Goal: Information Seeking & Learning: Check status

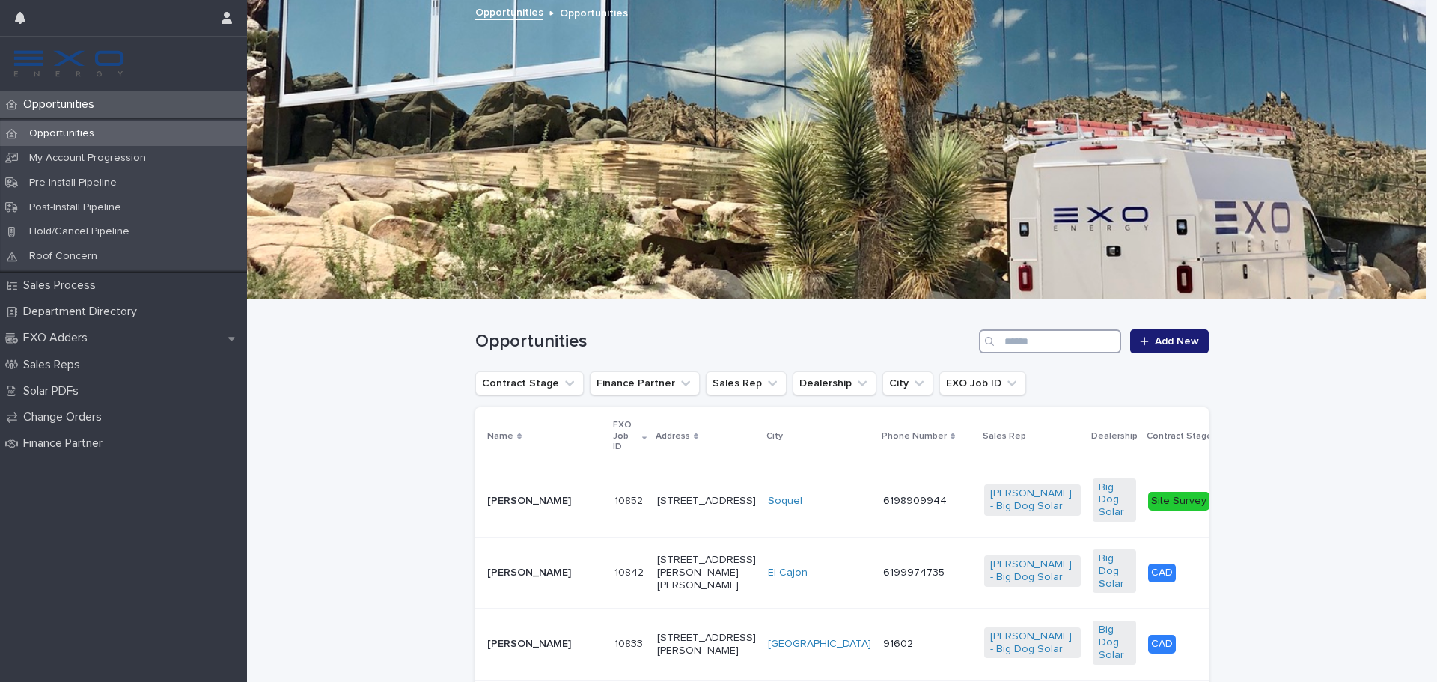
click at [1066, 351] on input "Search" at bounding box center [1050, 341] width 142 height 24
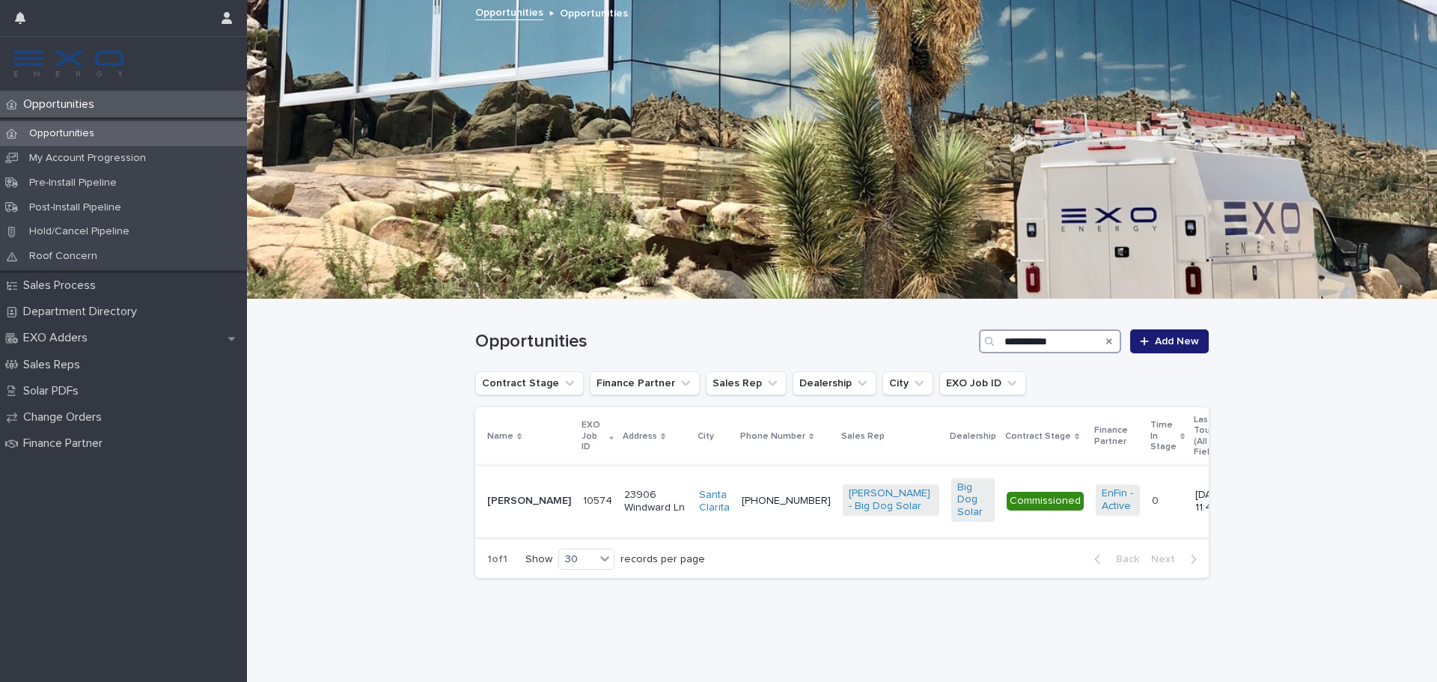
type input "**********"
click at [546, 493] on td "[PERSON_NAME]" at bounding box center [526, 500] width 102 height 71
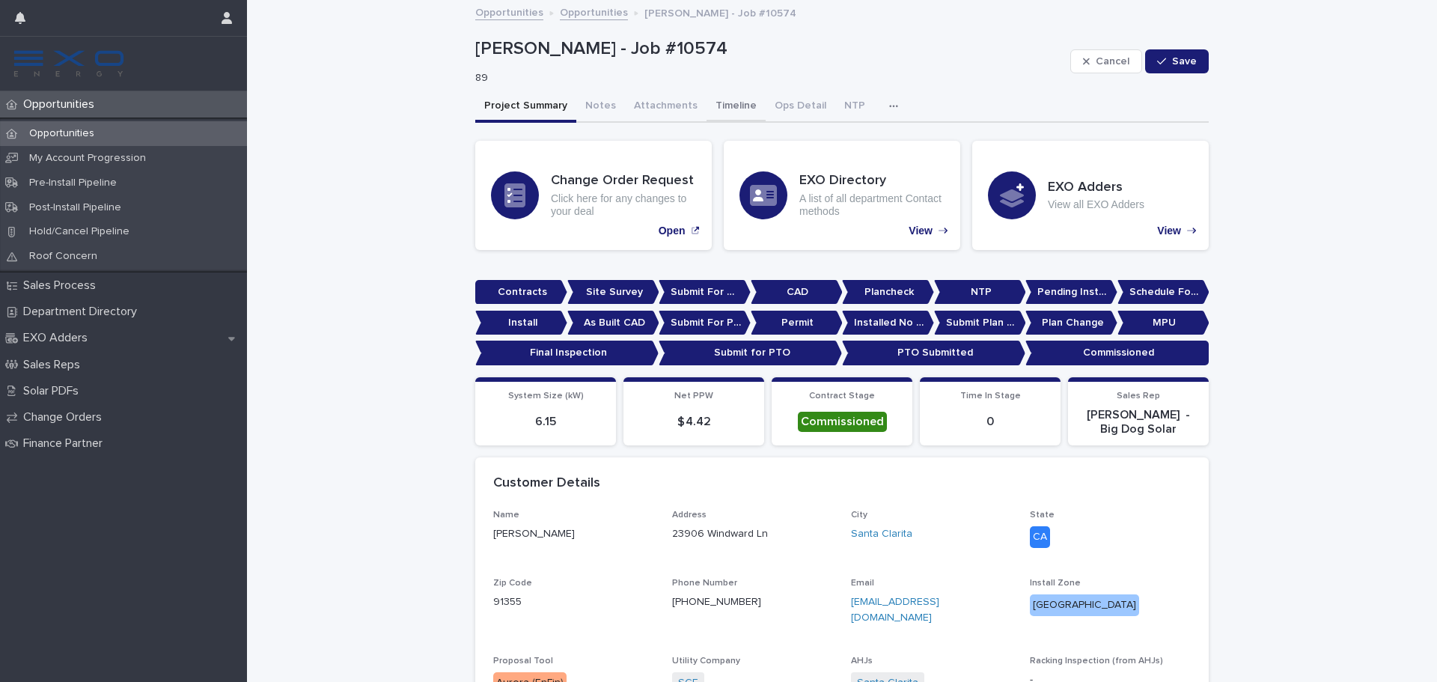
click at [706, 112] on button "Timeline" at bounding box center [735, 106] width 59 height 31
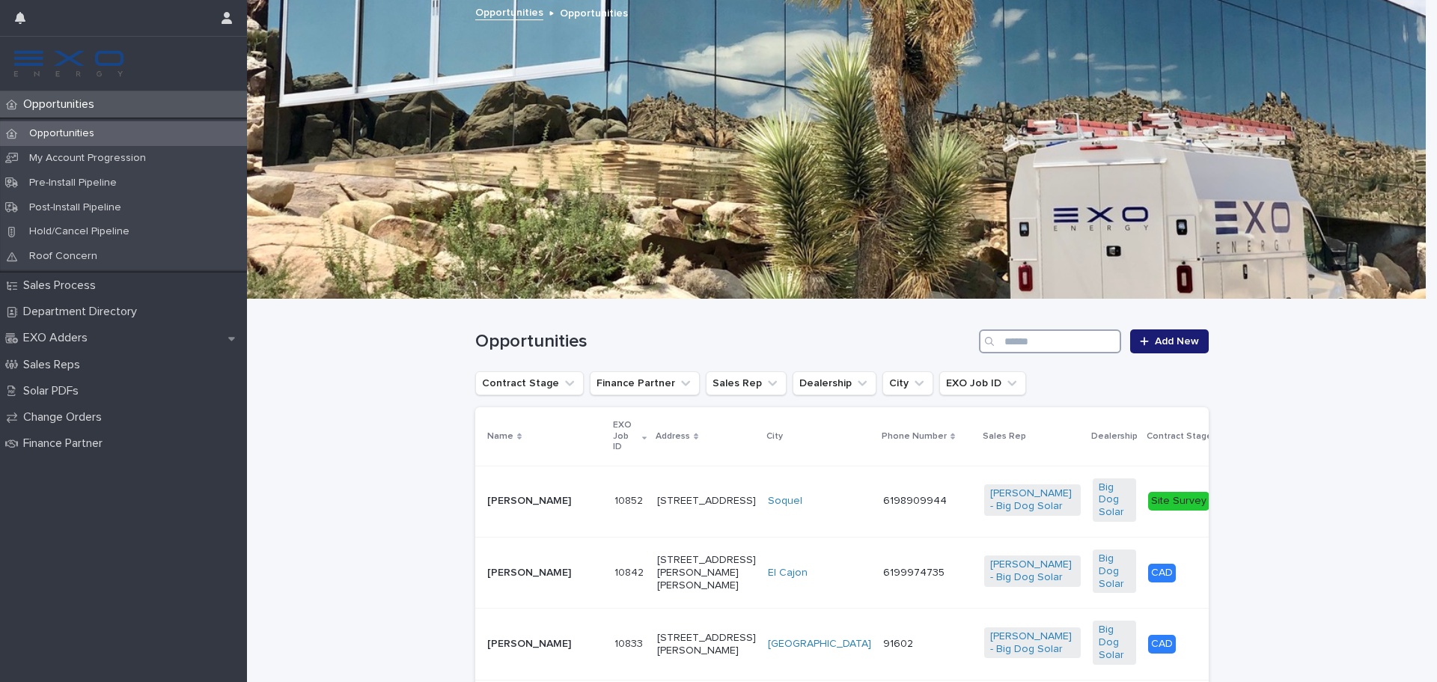
click at [1062, 349] on input "Search" at bounding box center [1050, 341] width 142 height 24
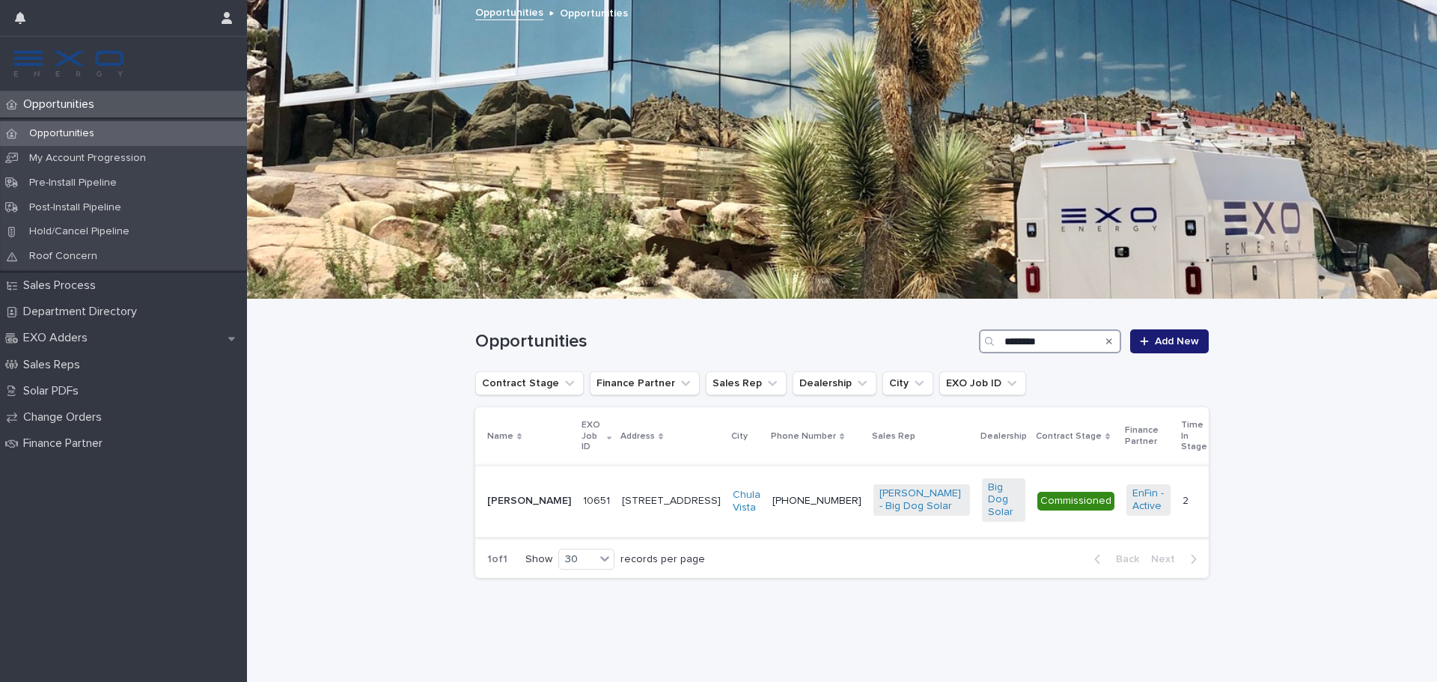
type input "********"
click at [534, 495] on p "[PERSON_NAME]" at bounding box center [529, 501] width 84 height 13
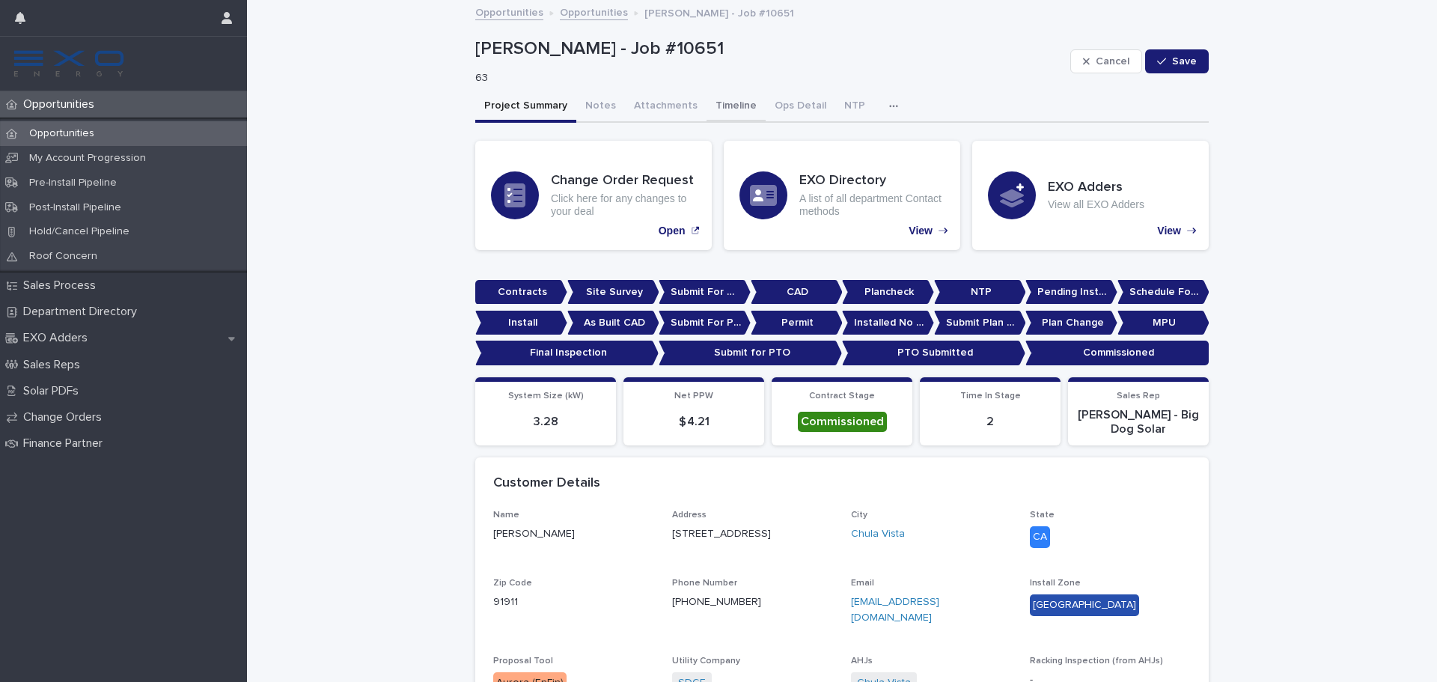
click at [728, 103] on button "Timeline" at bounding box center [735, 106] width 59 height 31
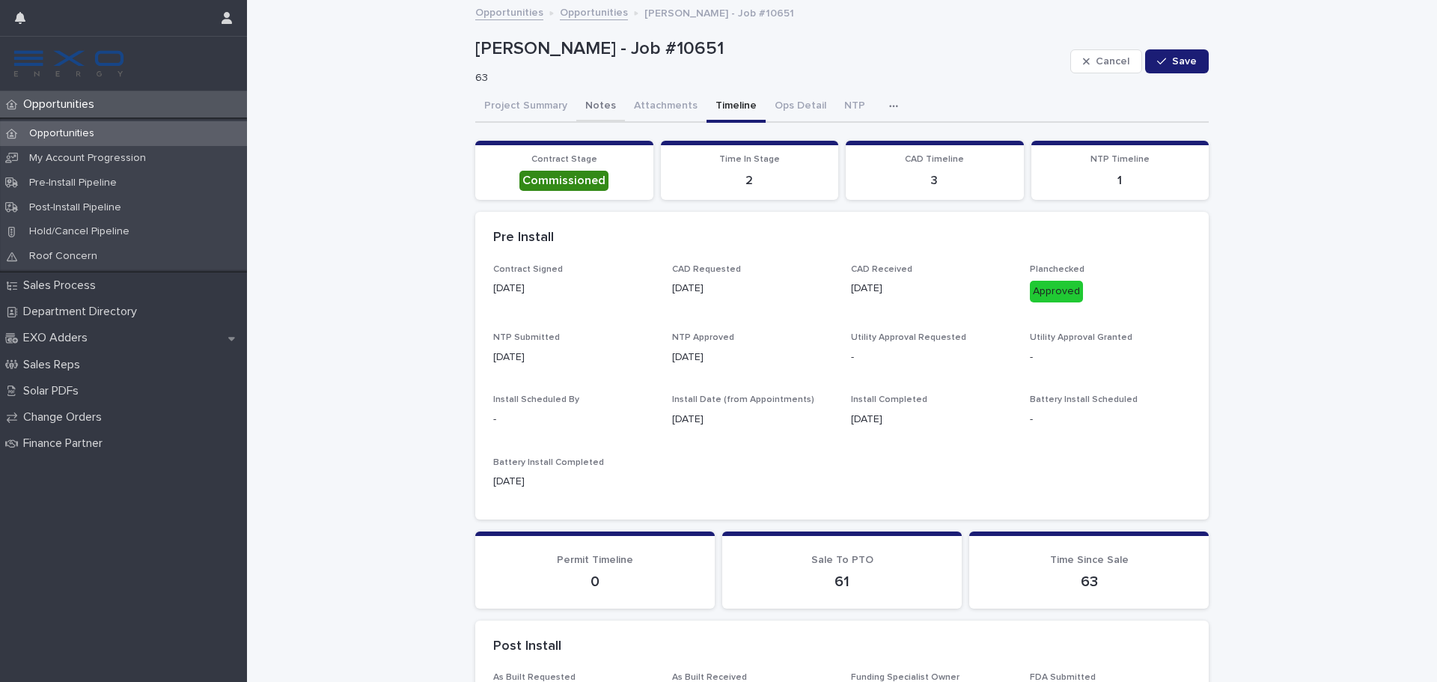
click at [578, 109] on button "Notes" at bounding box center [600, 106] width 49 height 31
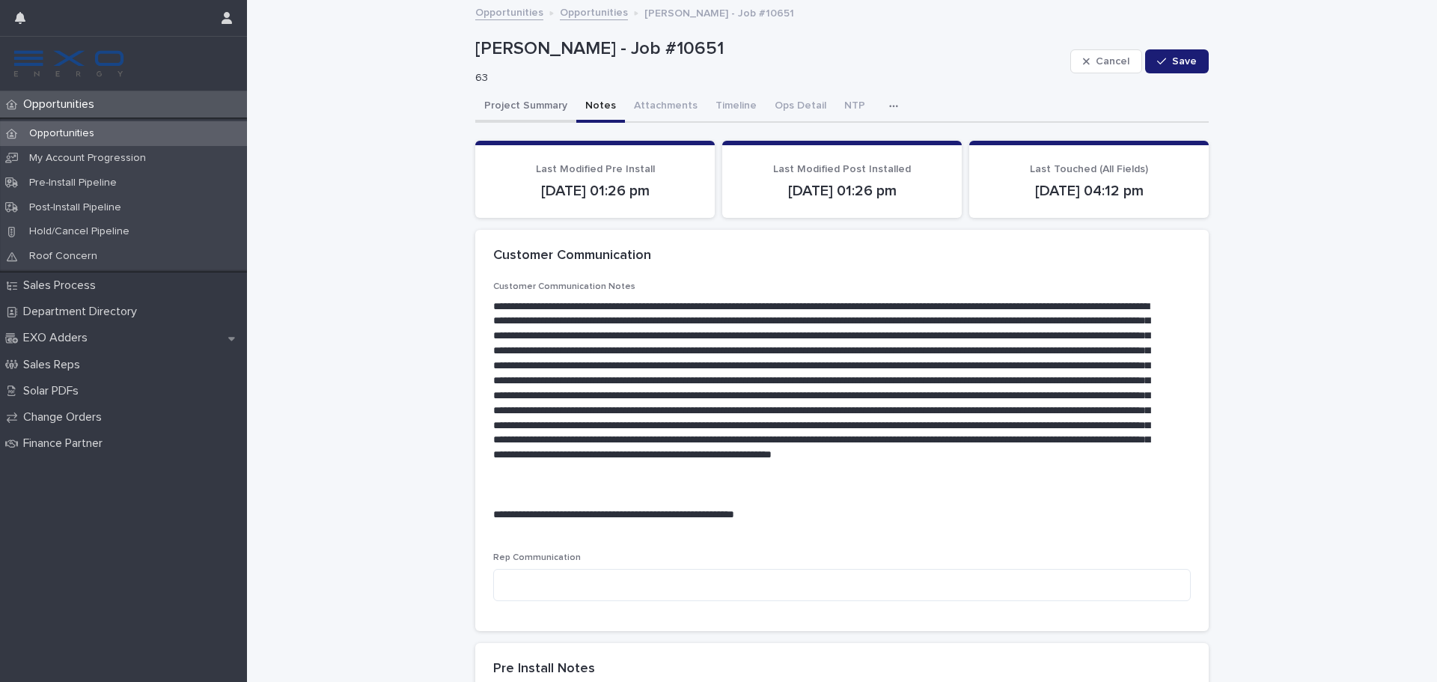
click at [525, 117] on button "Project Summary" at bounding box center [525, 106] width 101 height 31
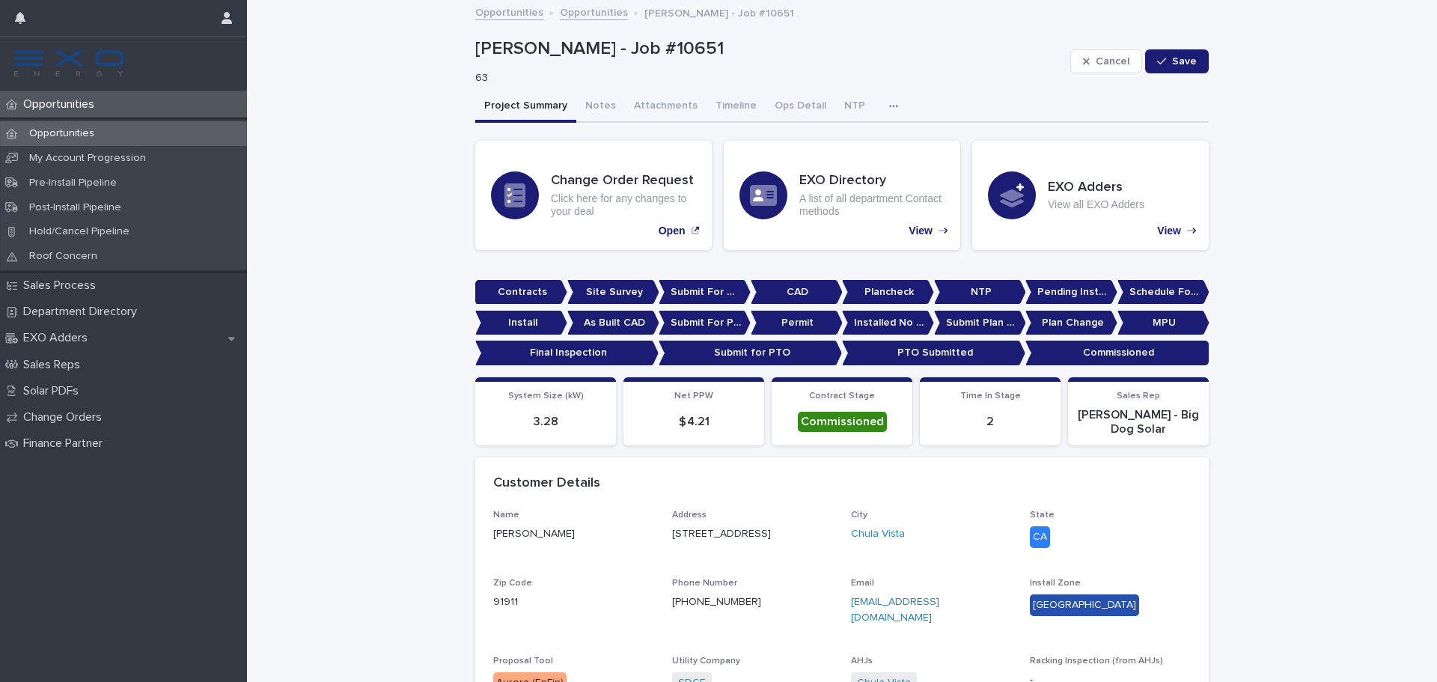
click at [101, 126] on div "Opportunities" at bounding box center [123, 133] width 247 height 25
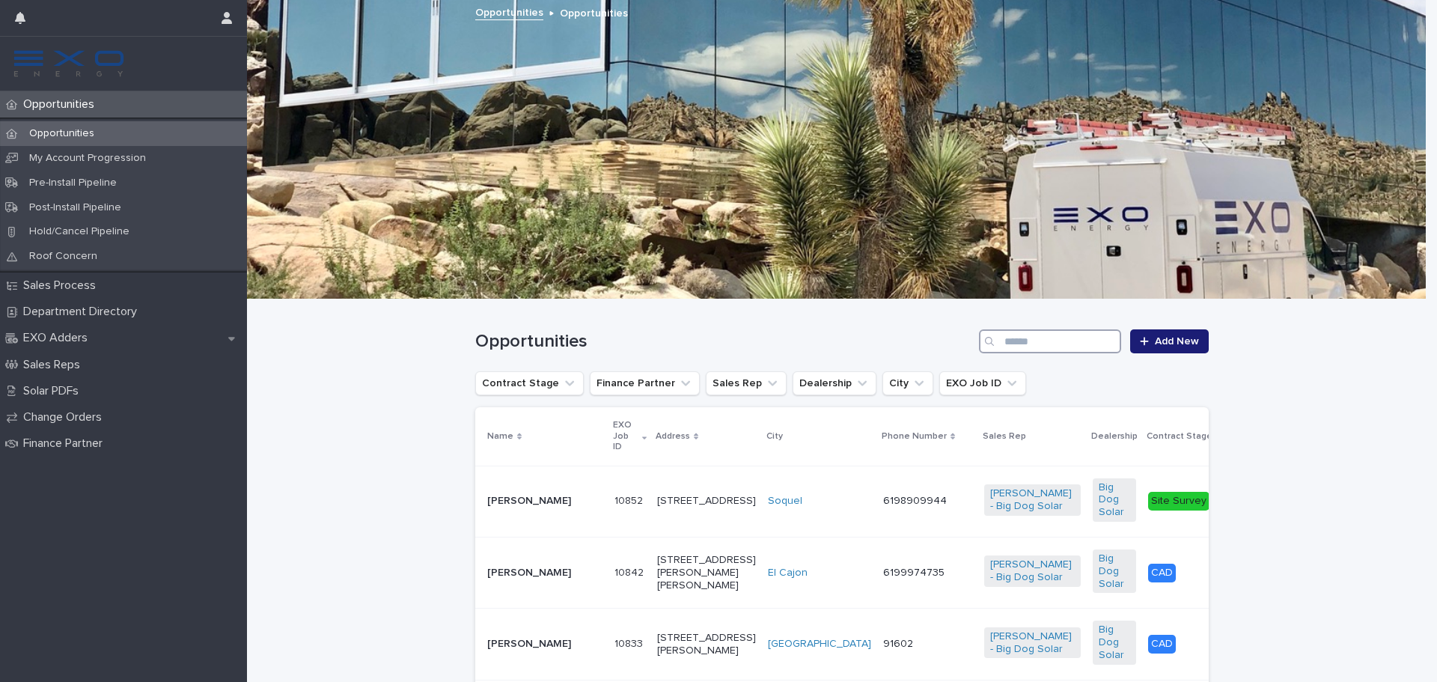
click at [1083, 334] on input "Search" at bounding box center [1050, 341] width 142 height 24
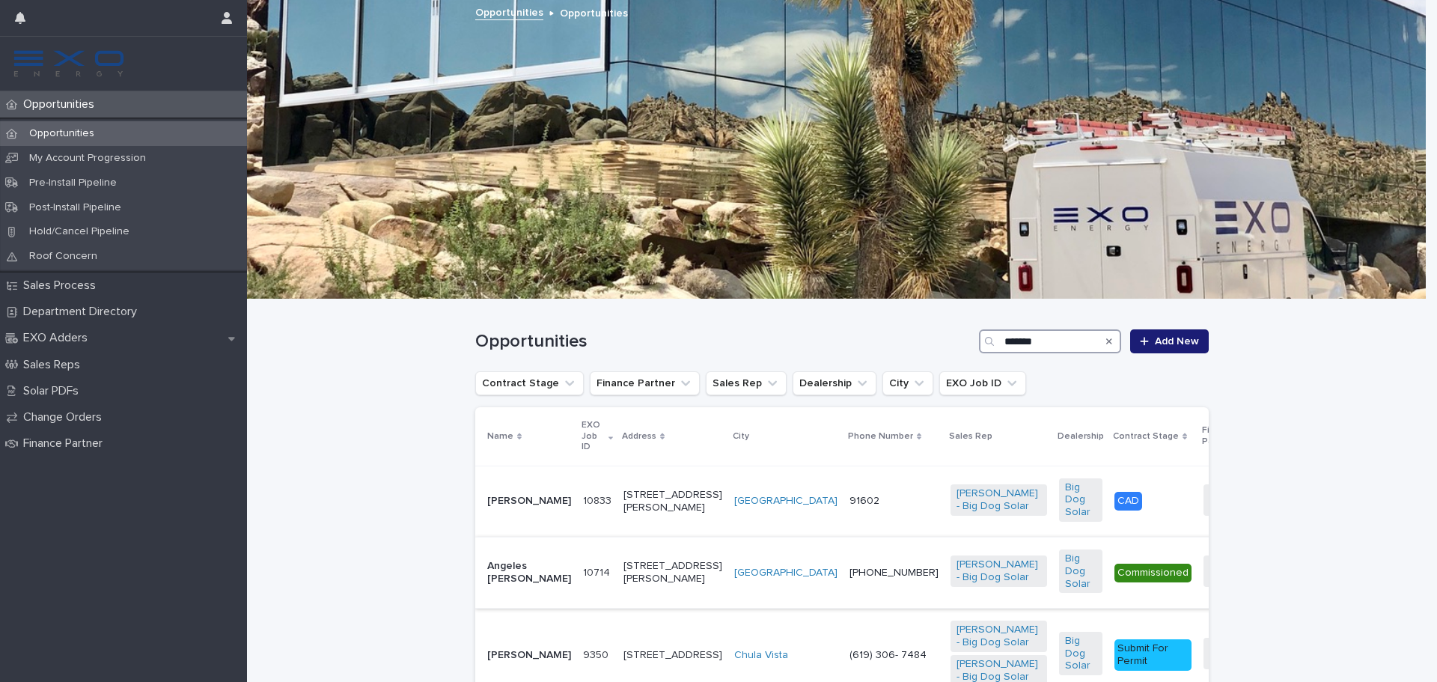
type input "*******"
click at [535, 585] on p "Angeles [PERSON_NAME]" at bounding box center [529, 572] width 84 height 25
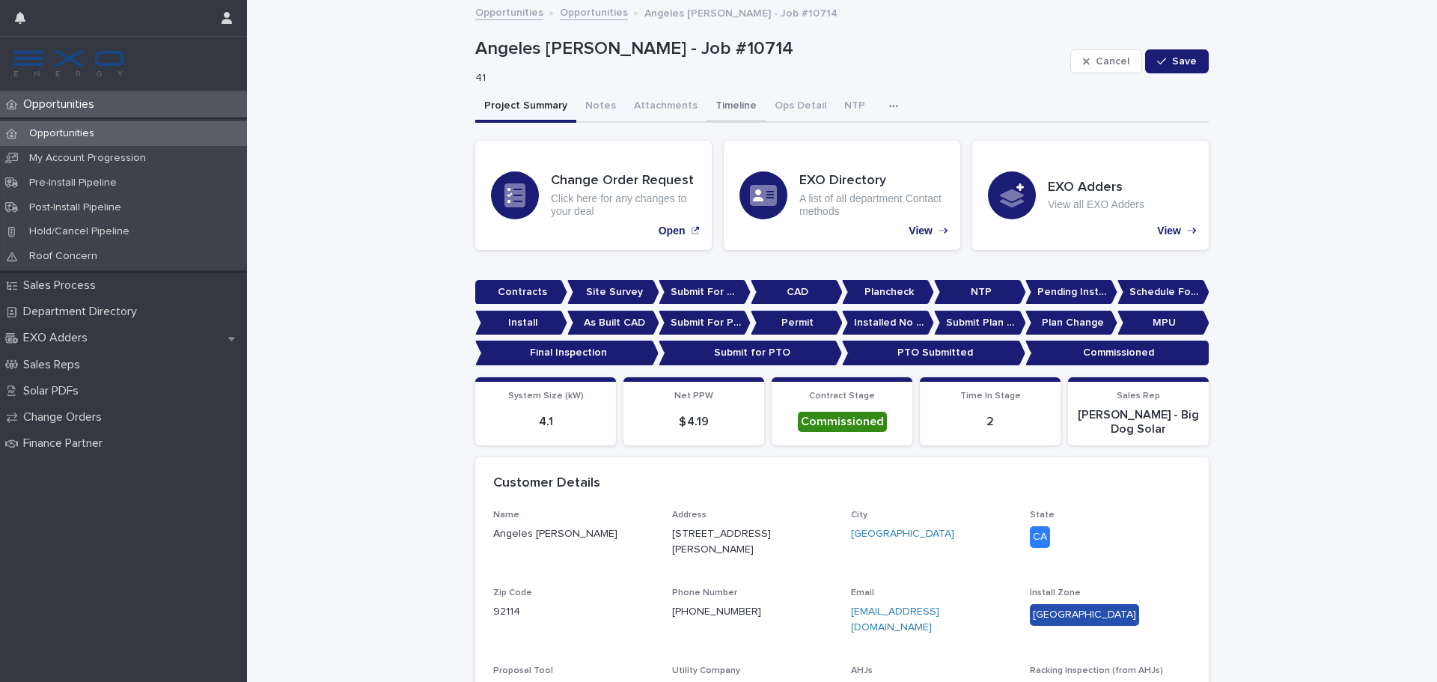
drag, startPoint x: 720, startPoint y: 110, endPoint x: 723, endPoint y: 117, distance: 8.1
click at [720, 110] on button "Timeline" at bounding box center [735, 106] width 59 height 31
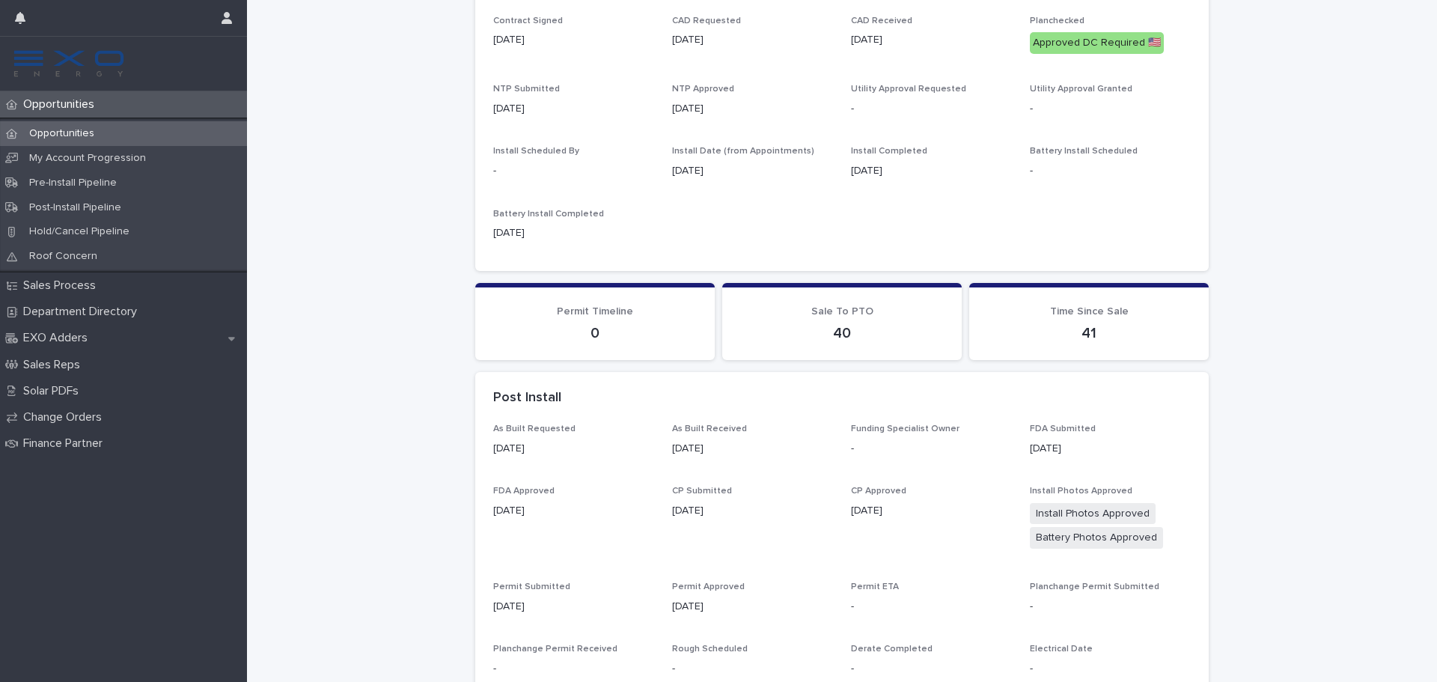
scroll to position [484, 0]
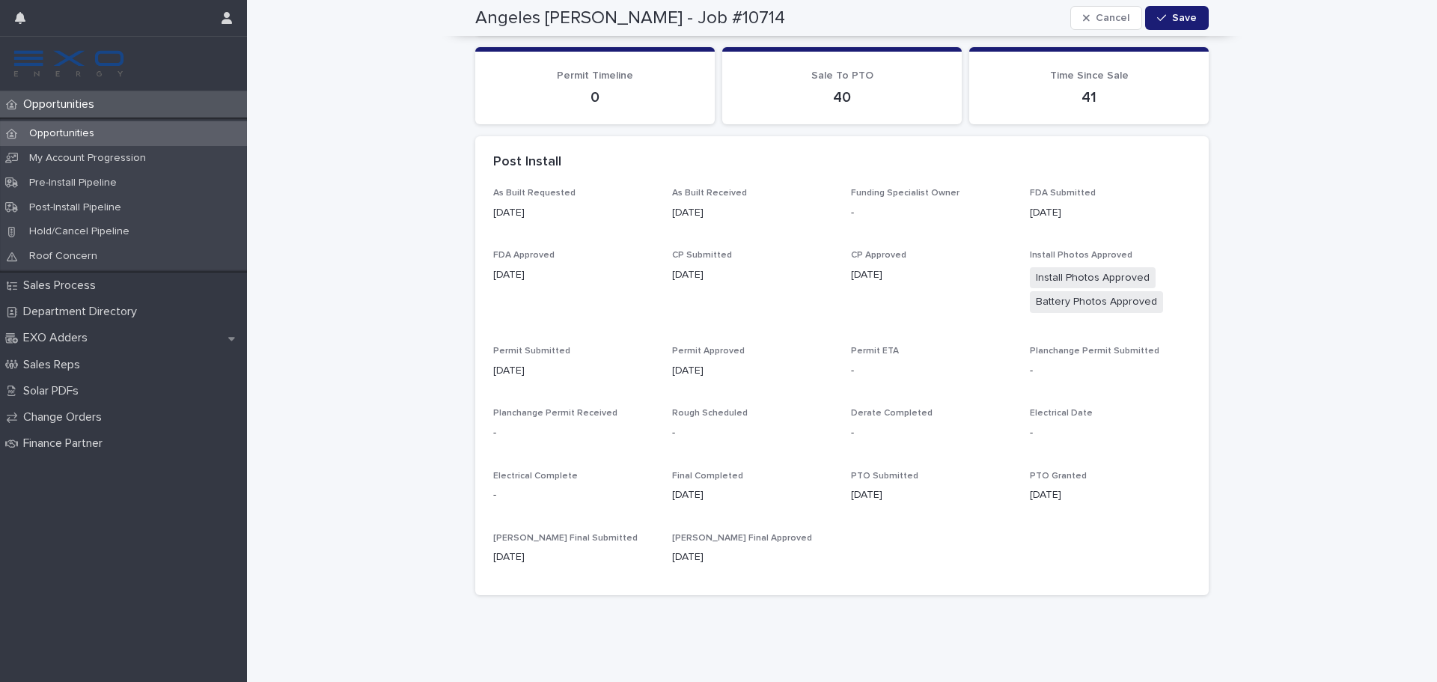
click at [74, 140] on div "Opportunities" at bounding box center [123, 133] width 247 height 25
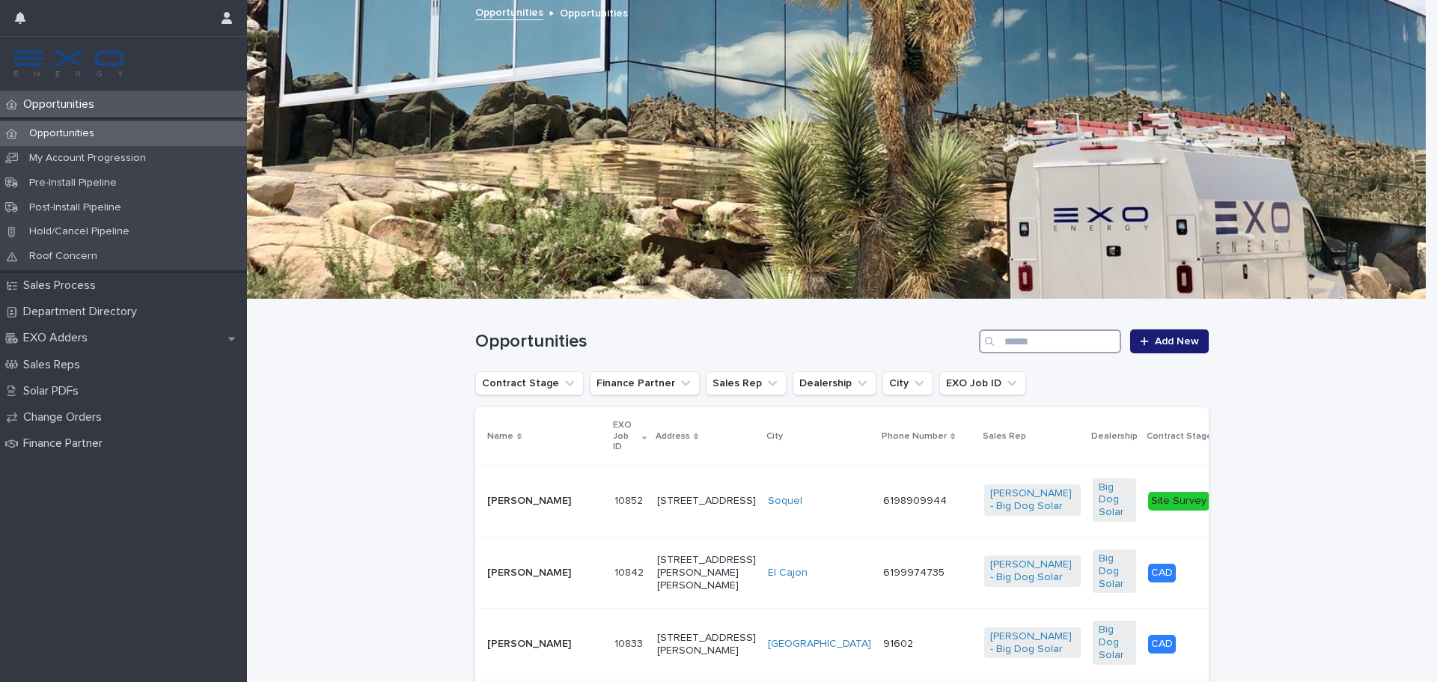
click at [1033, 346] on input "Search" at bounding box center [1050, 341] width 142 height 24
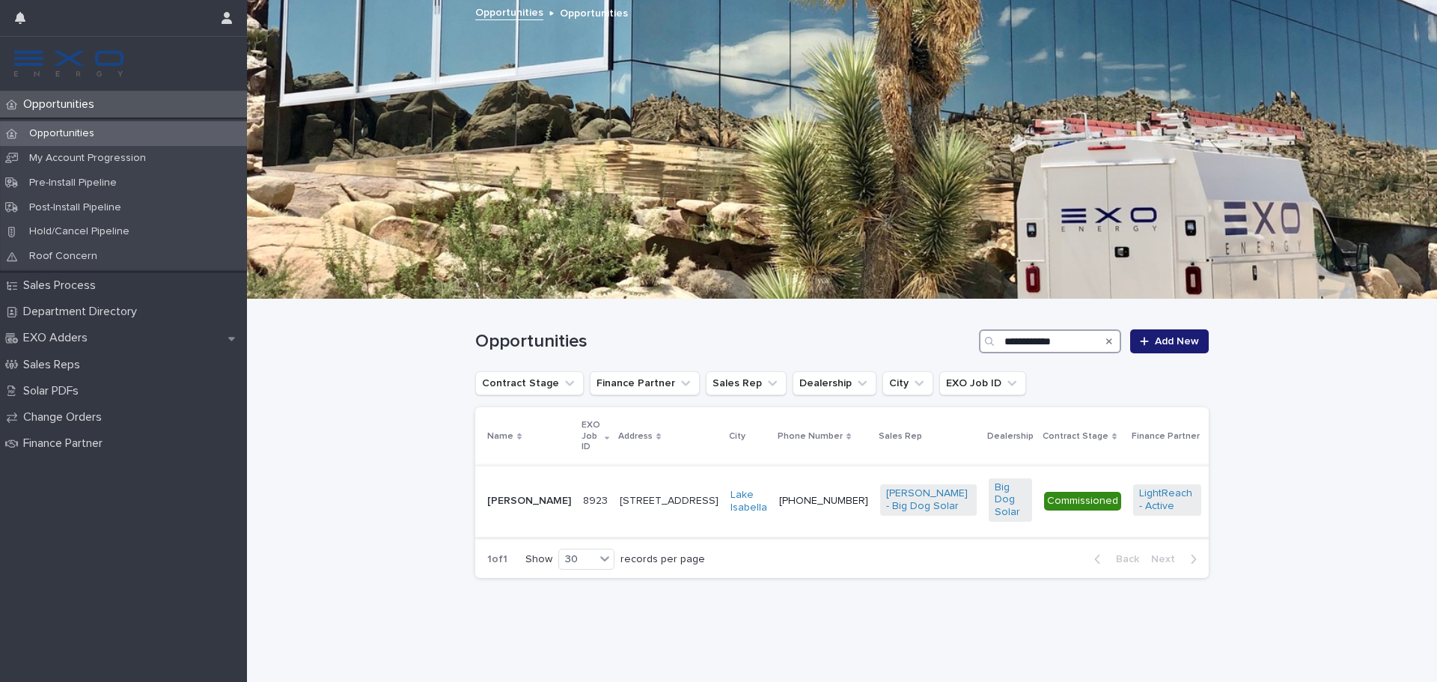
type input "**********"
click at [516, 502] on p "[PERSON_NAME]" at bounding box center [529, 501] width 84 height 13
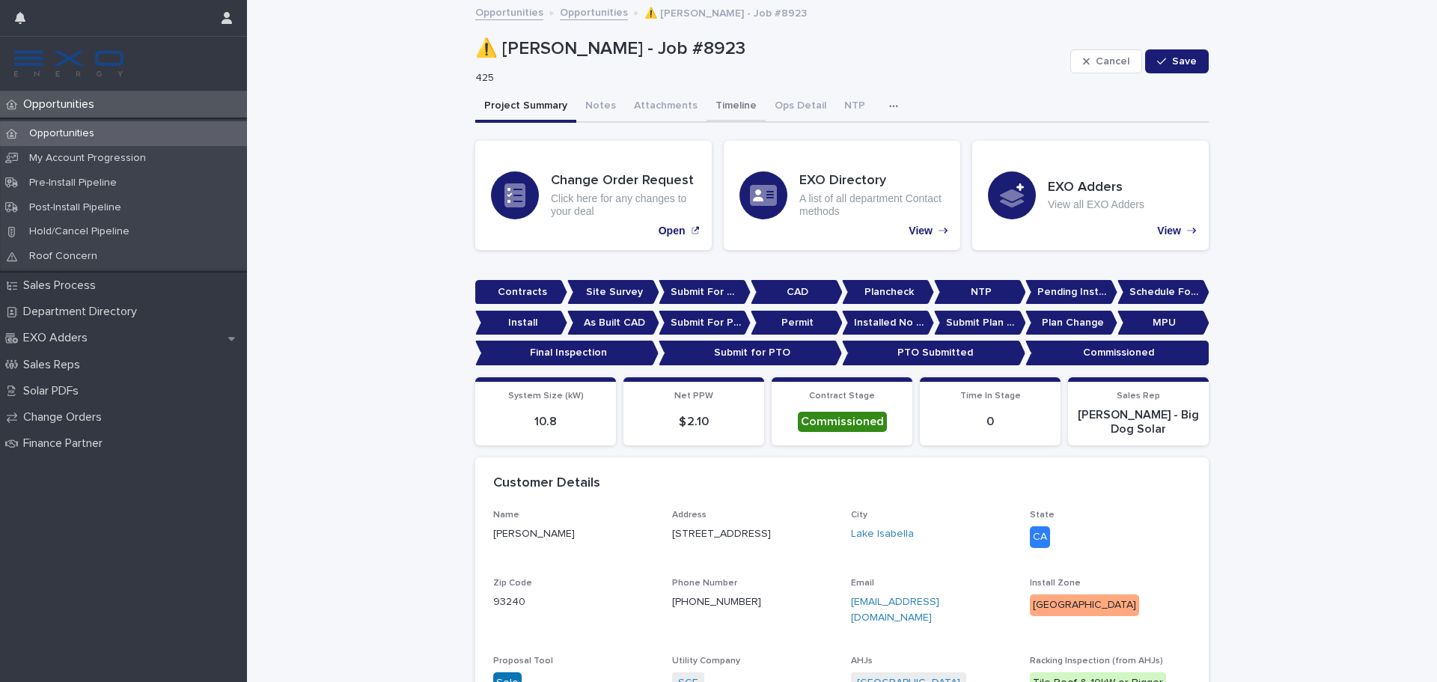
click at [716, 105] on button "Timeline" at bounding box center [735, 106] width 59 height 31
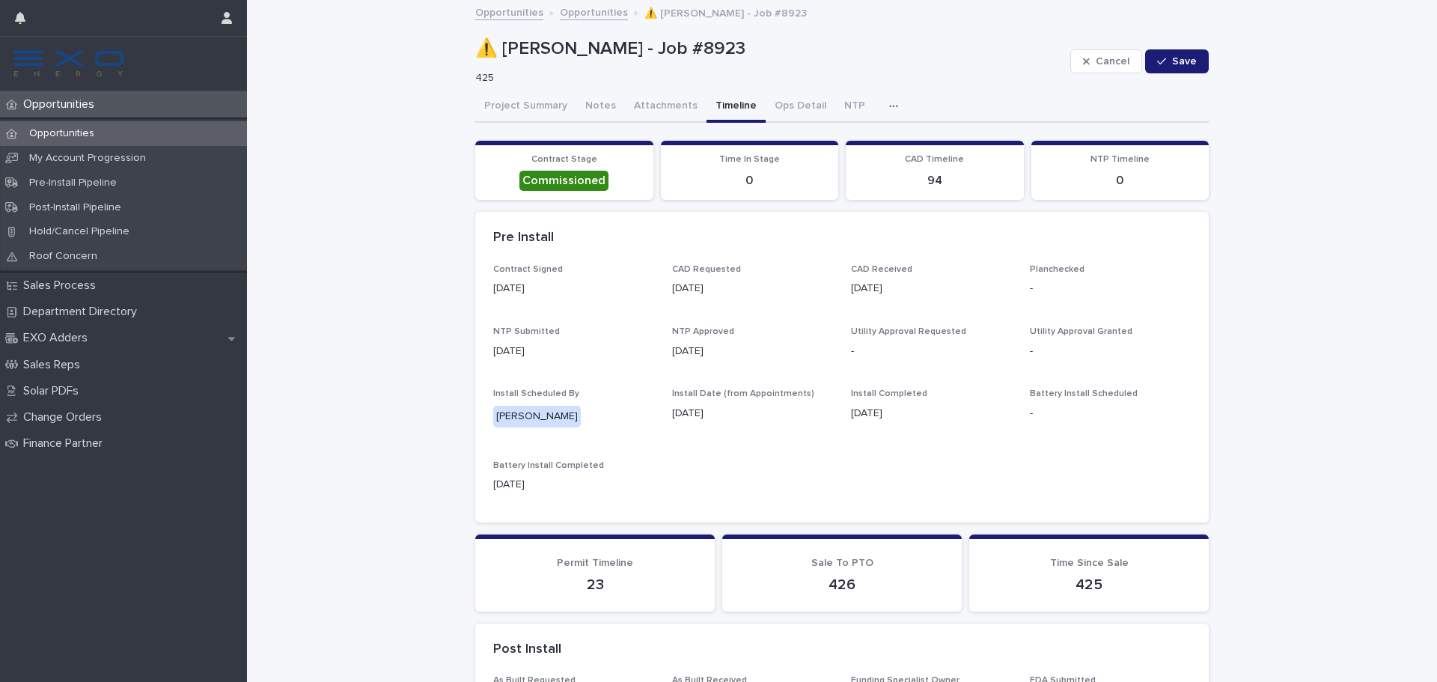
click at [141, 133] on div "Opportunities" at bounding box center [123, 133] width 247 height 25
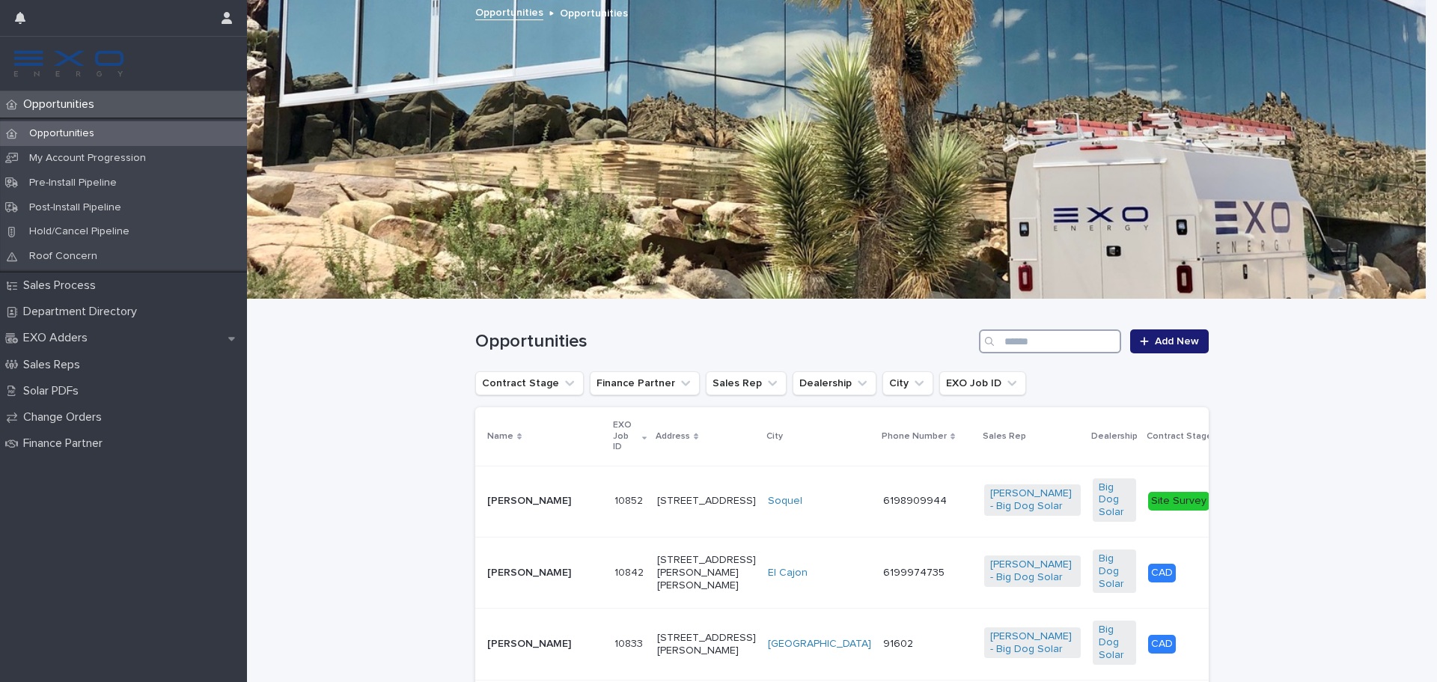
click at [1072, 350] on input "Search" at bounding box center [1050, 341] width 142 height 24
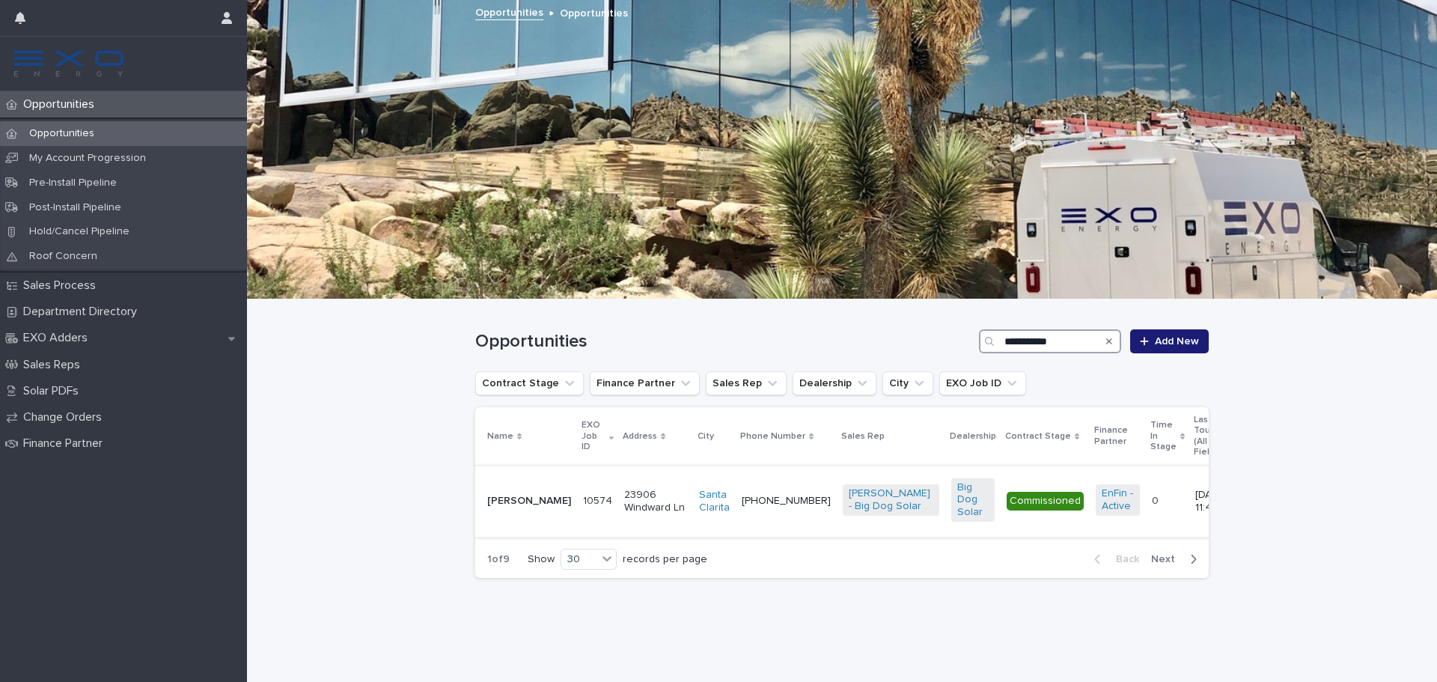
type input "**********"
click at [536, 504] on div "[PERSON_NAME]" at bounding box center [529, 501] width 84 height 25
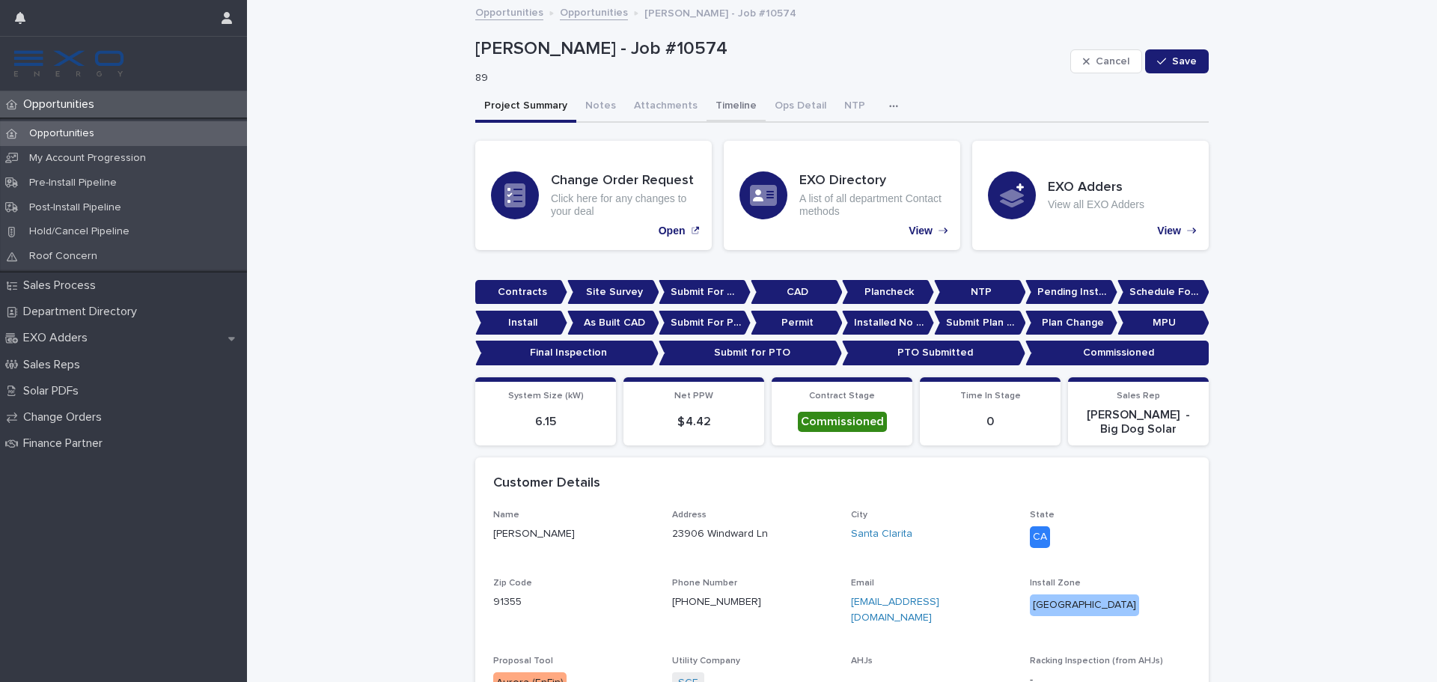
click at [721, 107] on button "Timeline" at bounding box center [735, 106] width 59 height 31
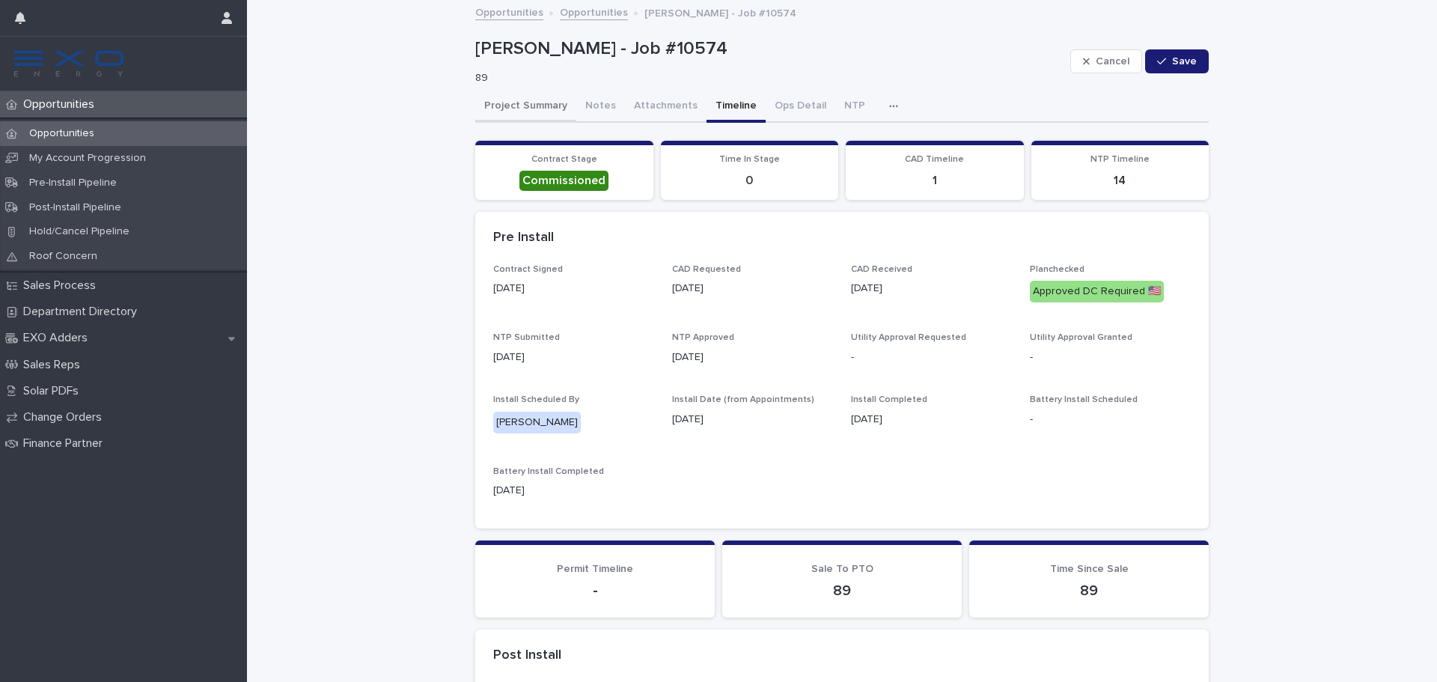
click at [519, 113] on button "Project Summary" at bounding box center [525, 106] width 101 height 31
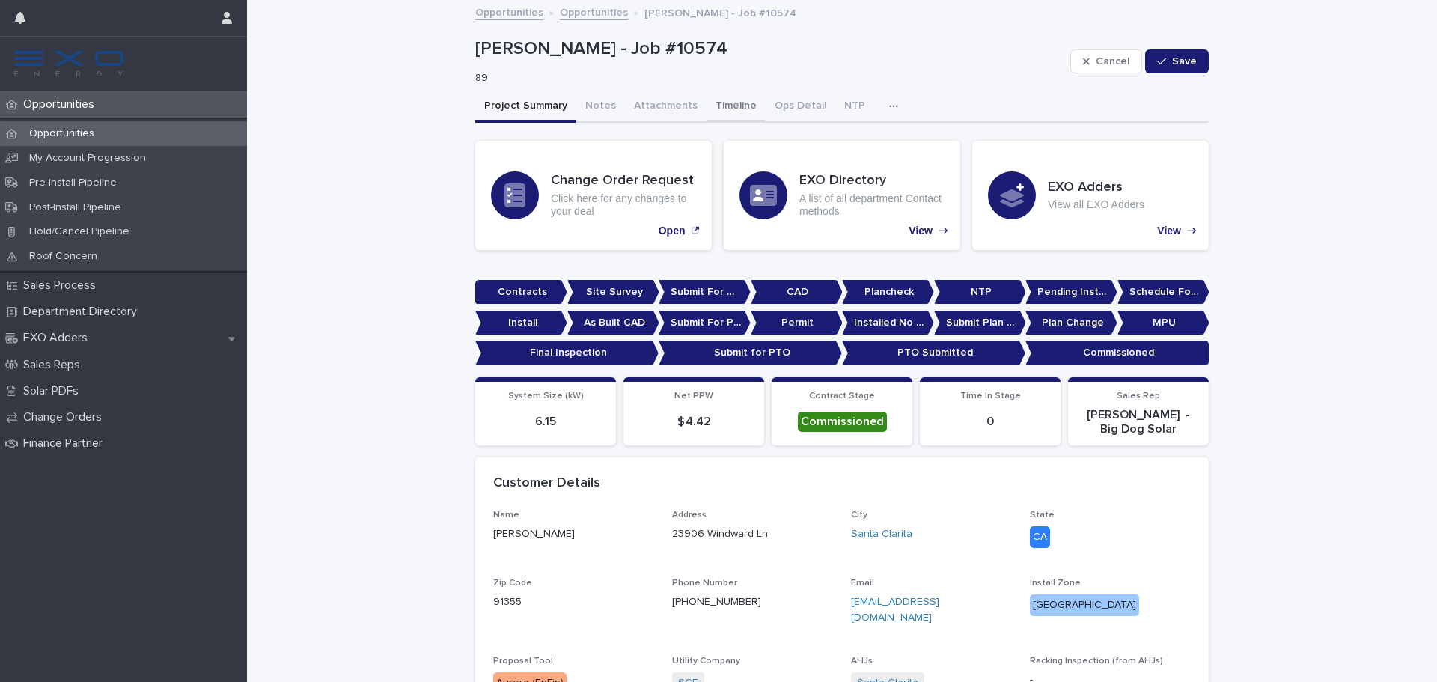
click at [712, 111] on button "Timeline" at bounding box center [735, 106] width 59 height 31
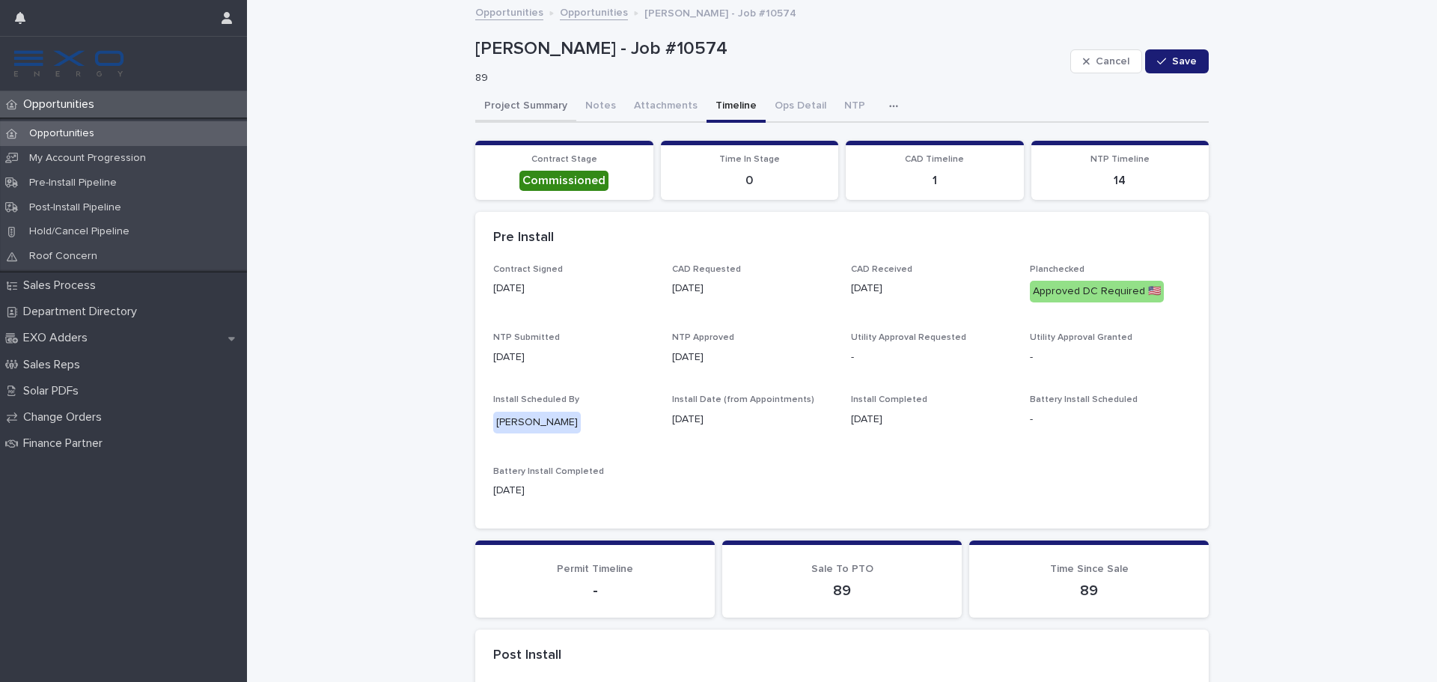
click at [502, 107] on button "Project Summary" at bounding box center [525, 106] width 101 height 31
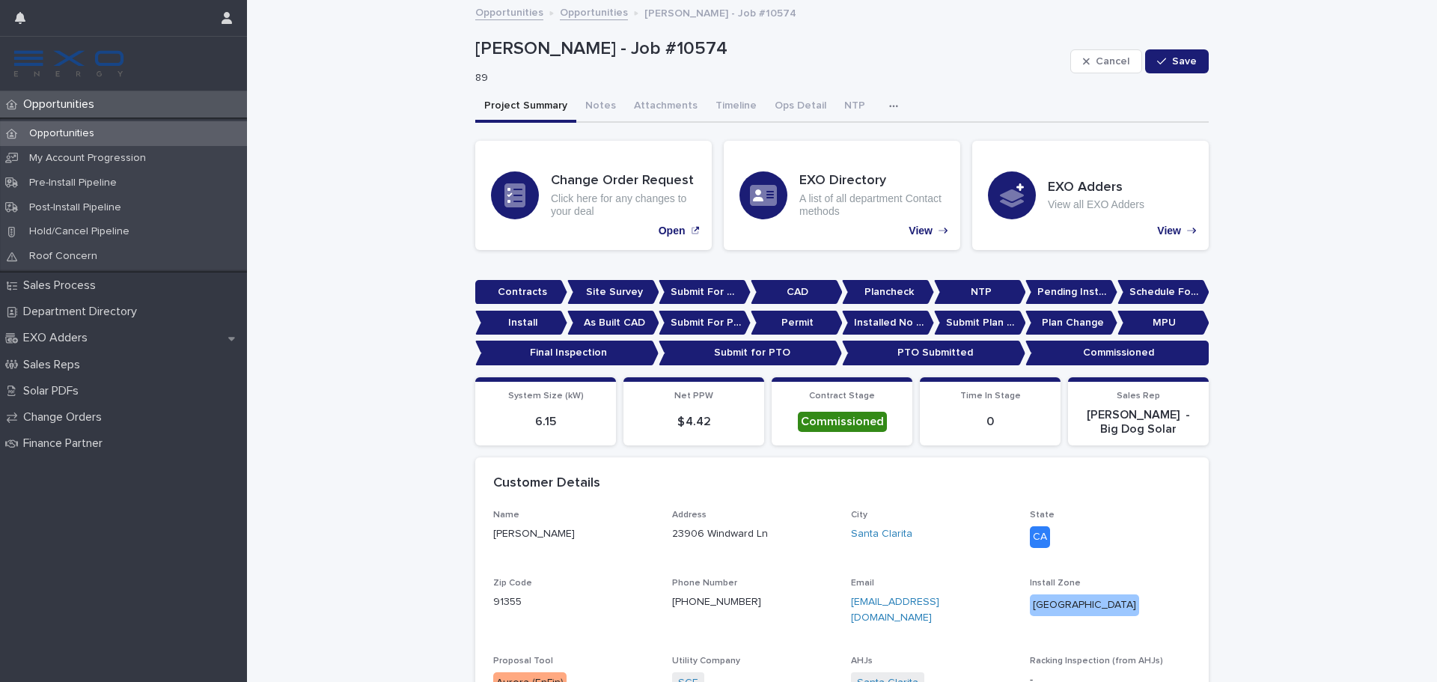
click at [96, 106] on p "Opportunities" at bounding box center [61, 104] width 89 height 14
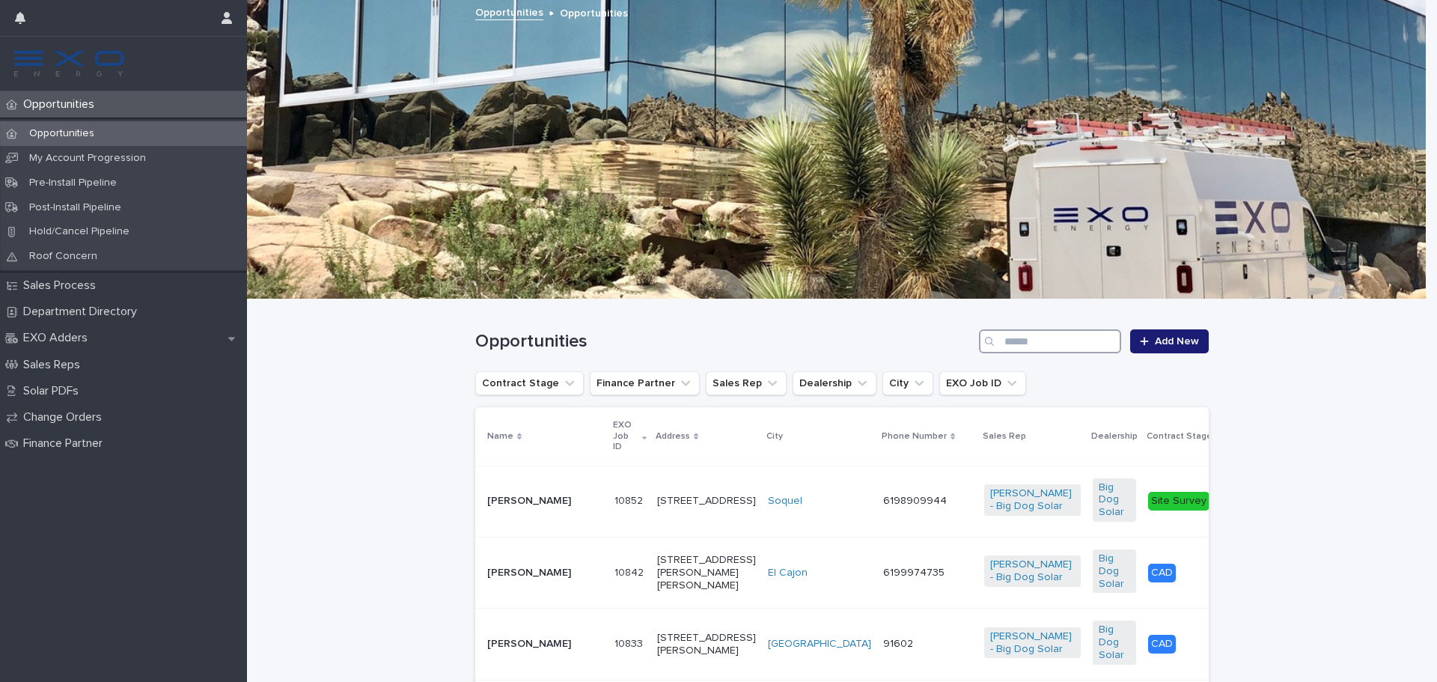
click at [1064, 335] on input "Search" at bounding box center [1050, 341] width 142 height 24
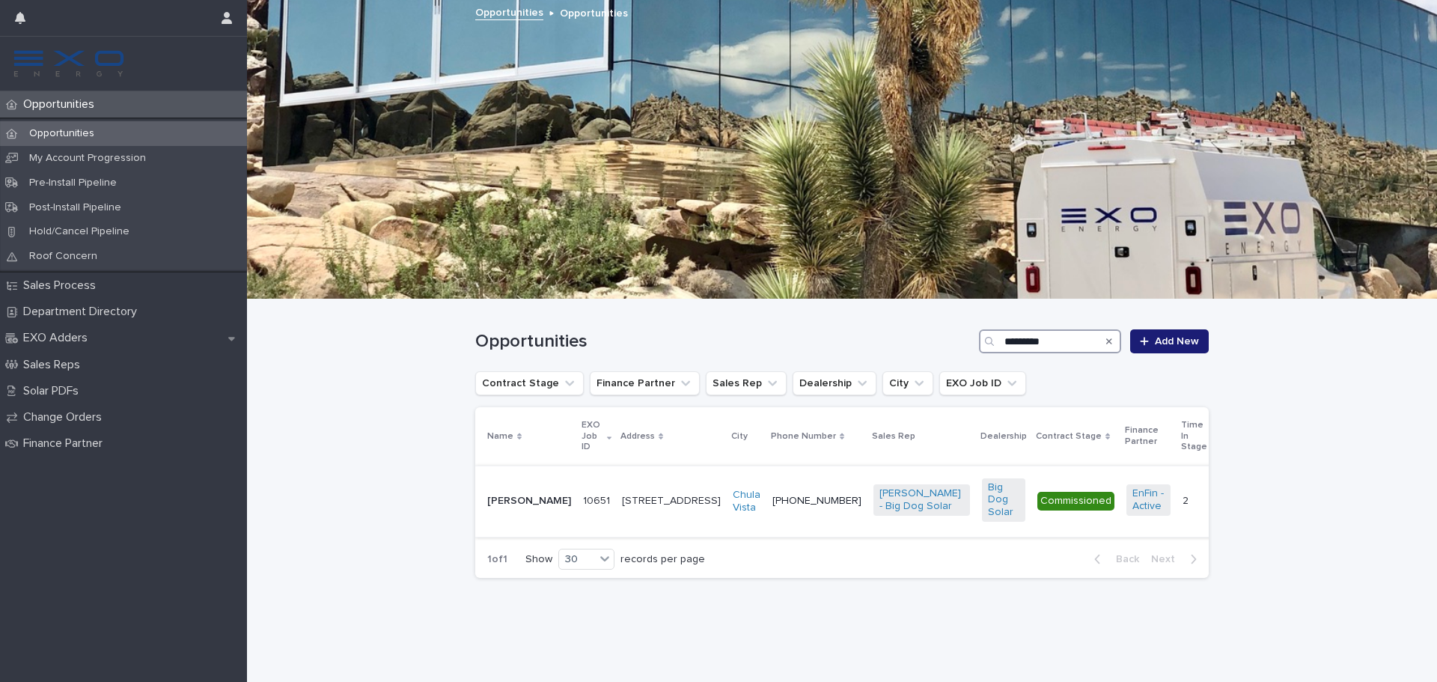
type input "********"
click at [528, 501] on p "[PERSON_NAME]" at bounding box center [529, 501] width 84 height 13
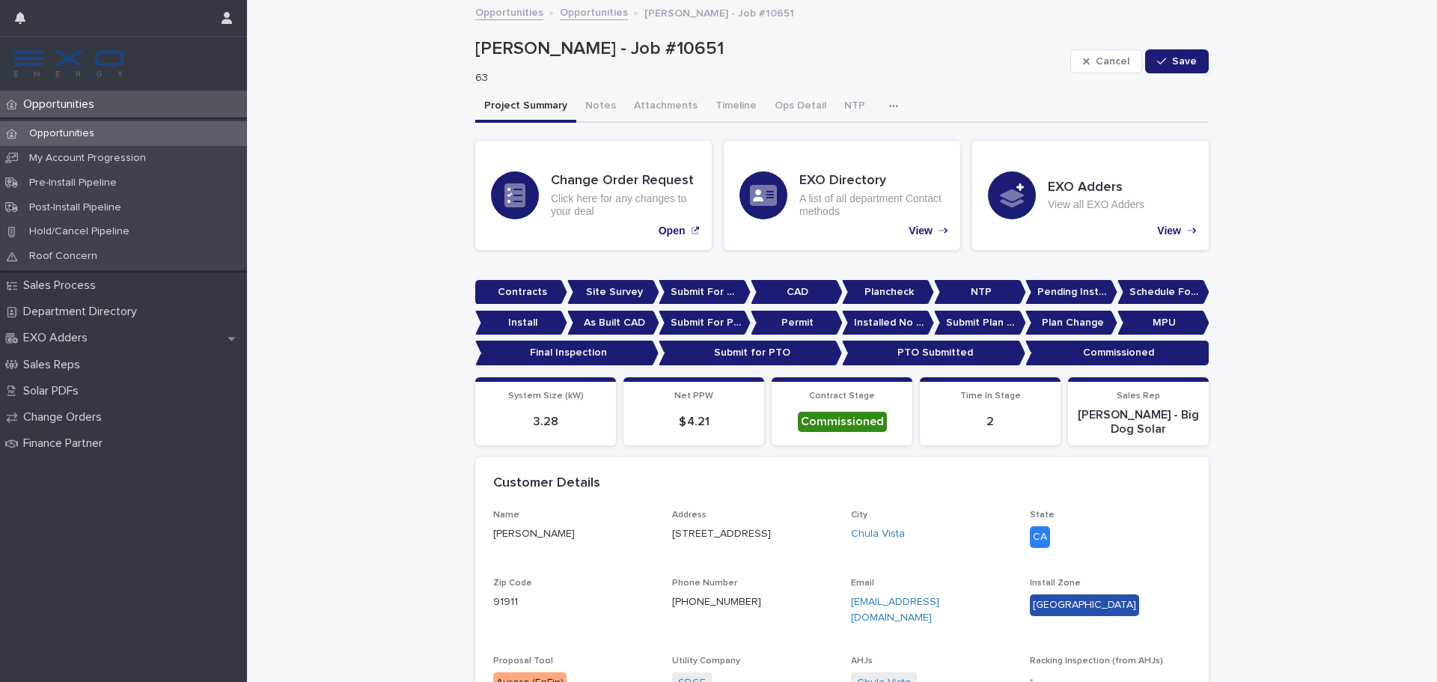
click at [138, 139] on div "Opportunities" at bounding box center [123, 133] width 247 height 25
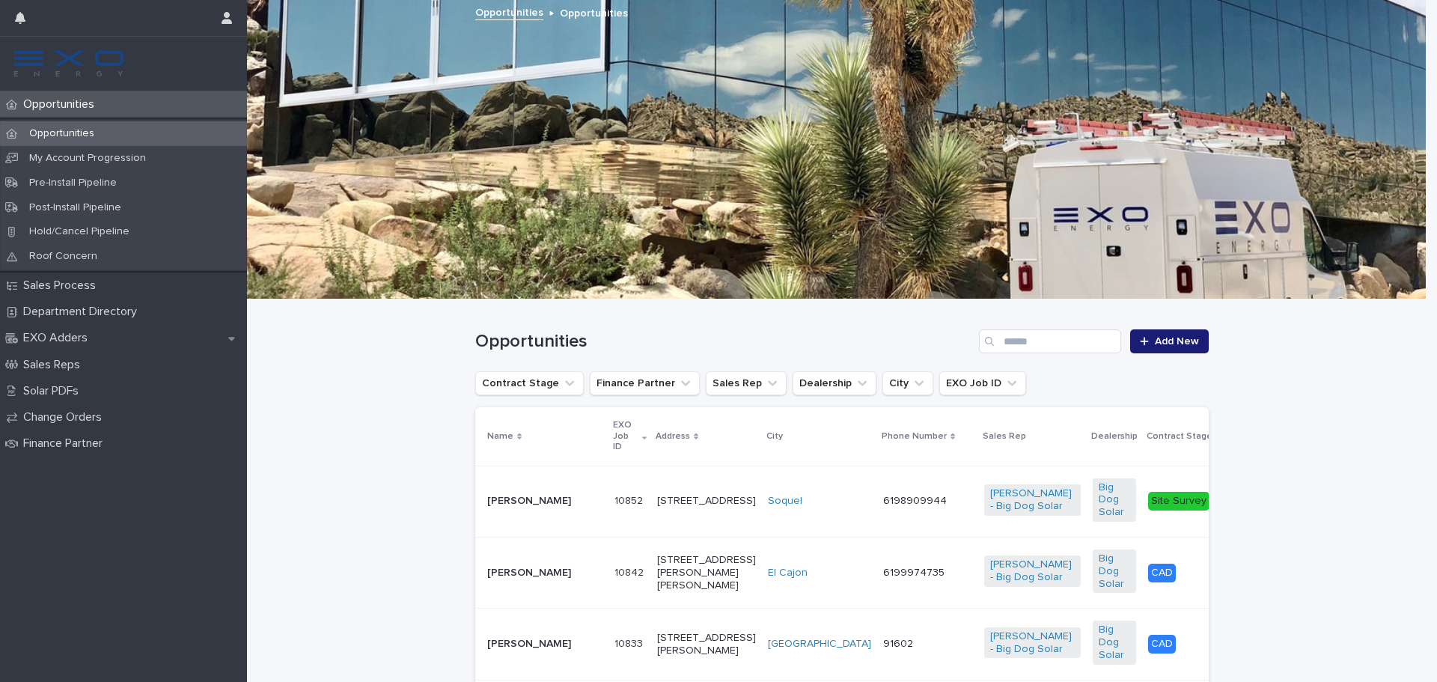
click at [997, 342] on div "Search" at bounding box center [991, 341] width 24 height 24
click at [1001, 341] on input "Search" at bounding box center [1050, 341] width 142 height 24
click at [1011, 340] on input "Search" at bounding box center [1050, 341] width 142 height 24
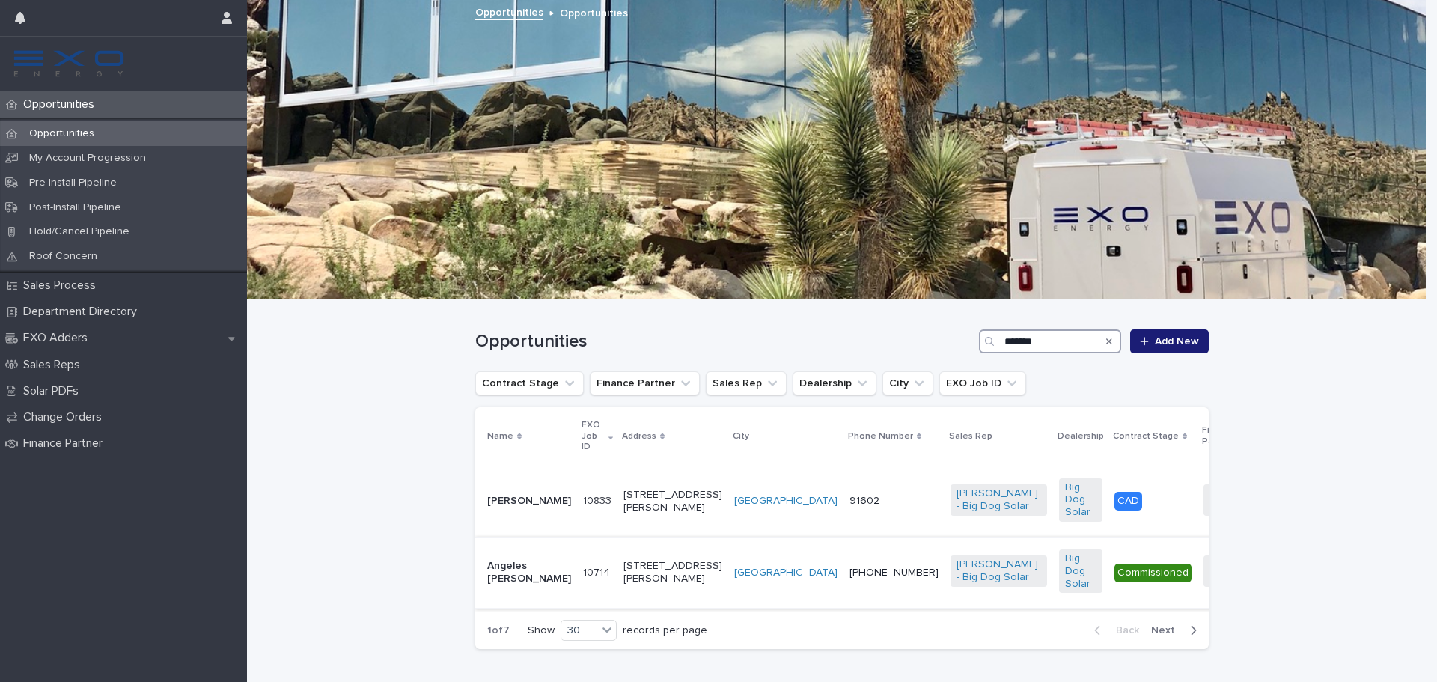
type input "*******"
click at [540, 584] on p "Angeles [PERSON_NAME]" at bounding box center [529, 572] width 84 height 25
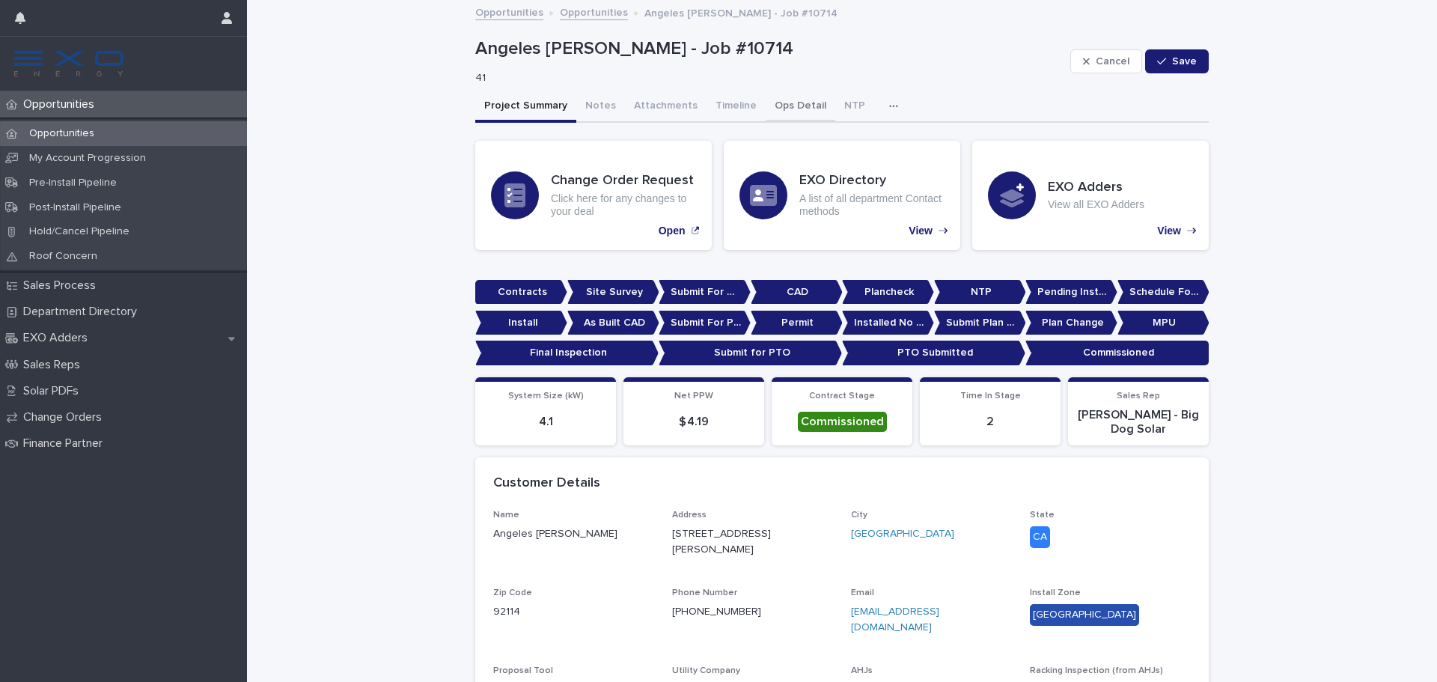
click at [793, 117] on button "Ops Detail" at bounding box center [801, 106] width 70 height 31
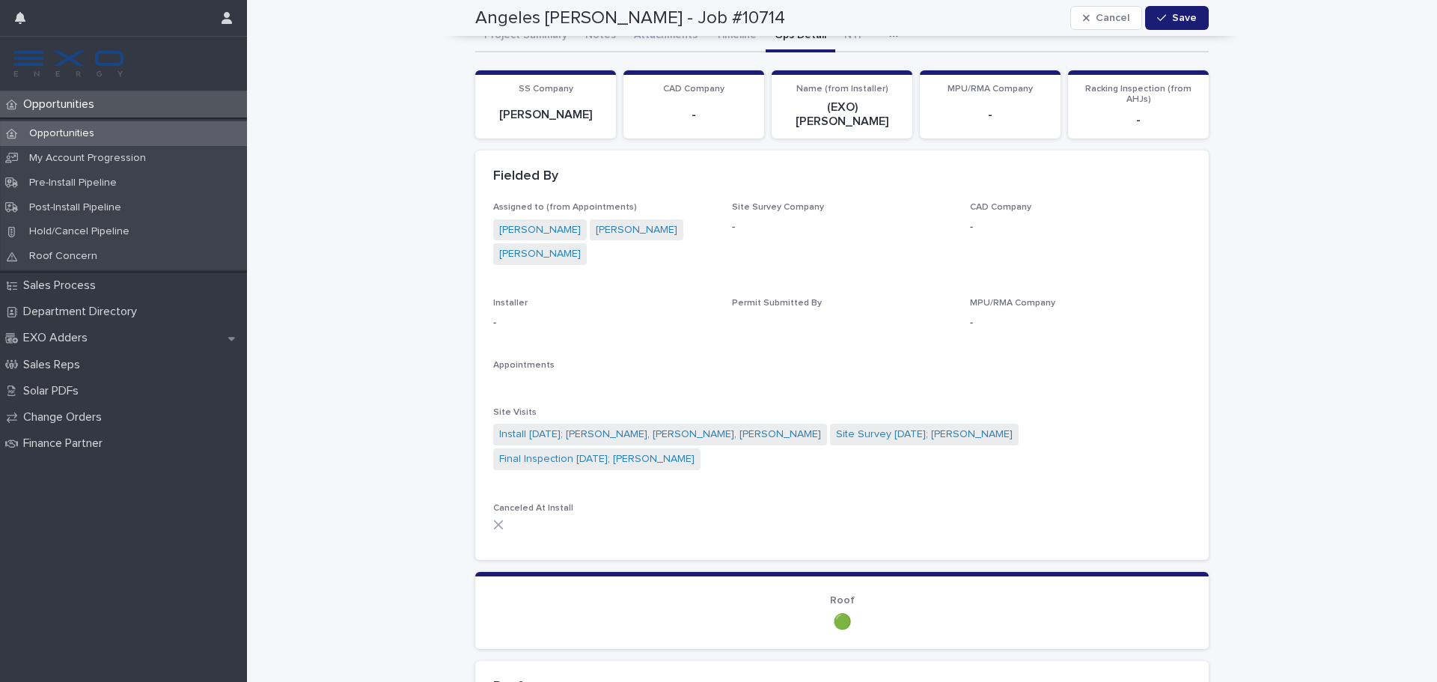
scroll to position [29, 0]
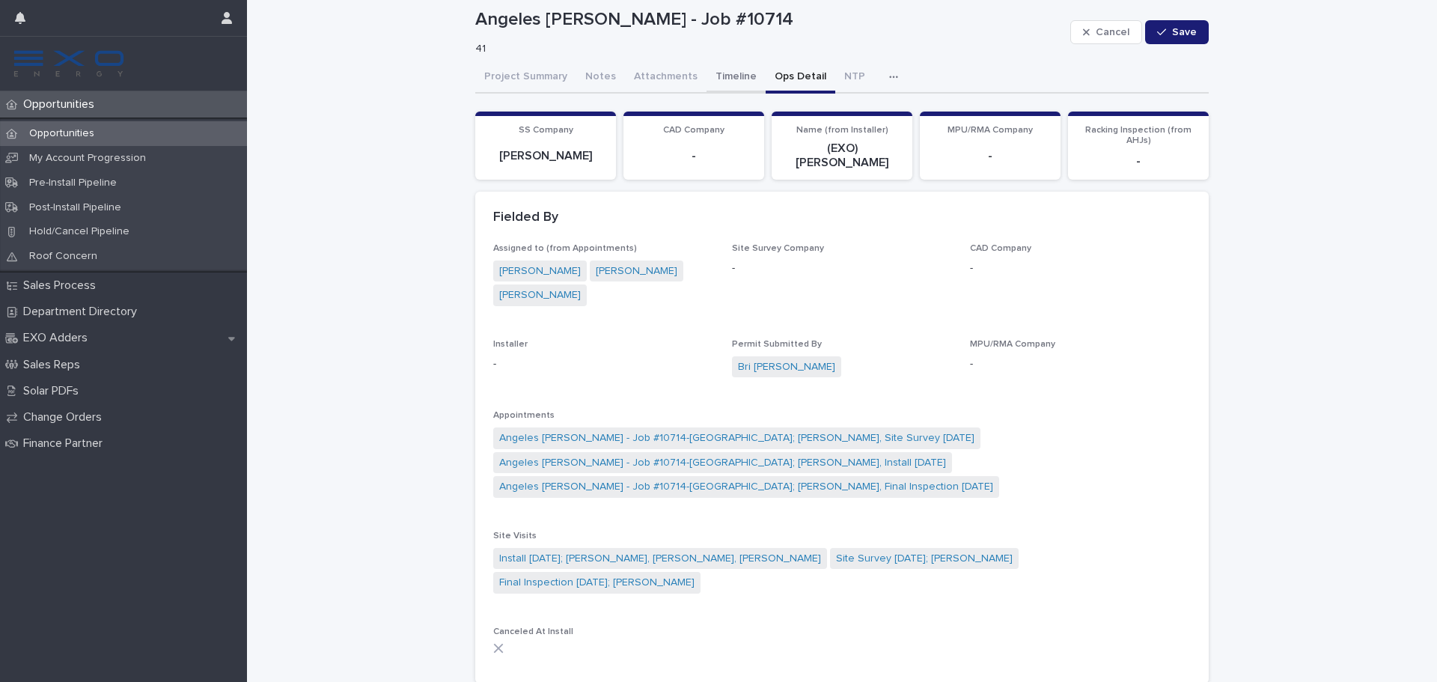
click at [718, 91] on button "Timeline" at bounding box center [735, 77] width 59 height 31
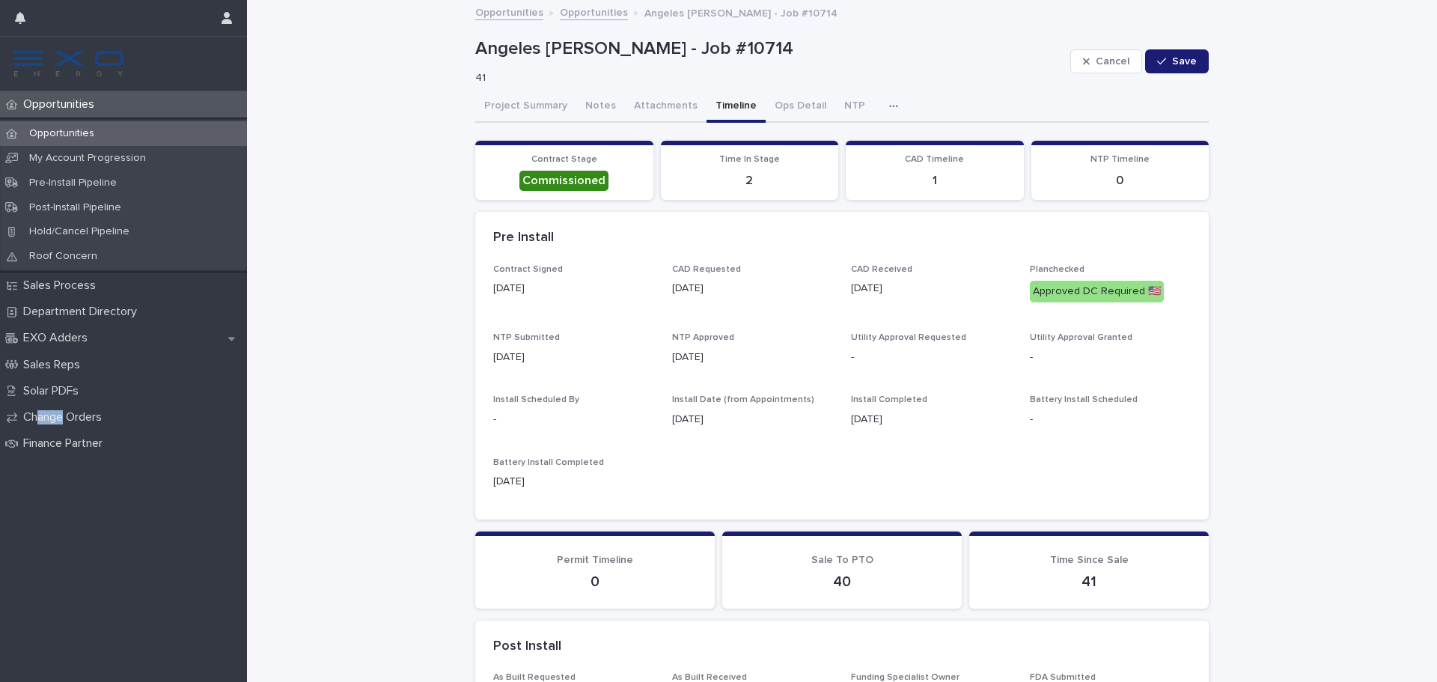
click at [145, 137] on div "Opportunities" at bounding box center [123, 133] width 247 height 25
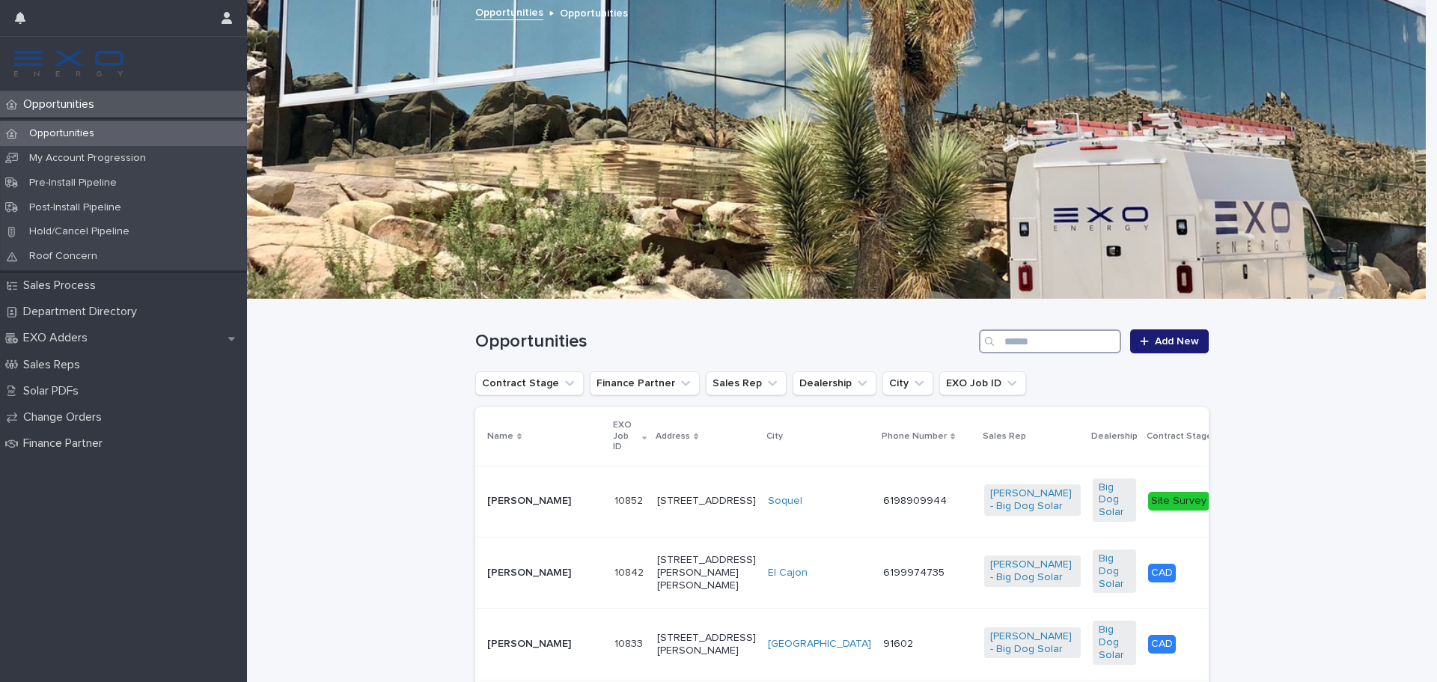
click at [1024, 343] on input "Search" at bounding box center [1050, 341] width 142 height 24
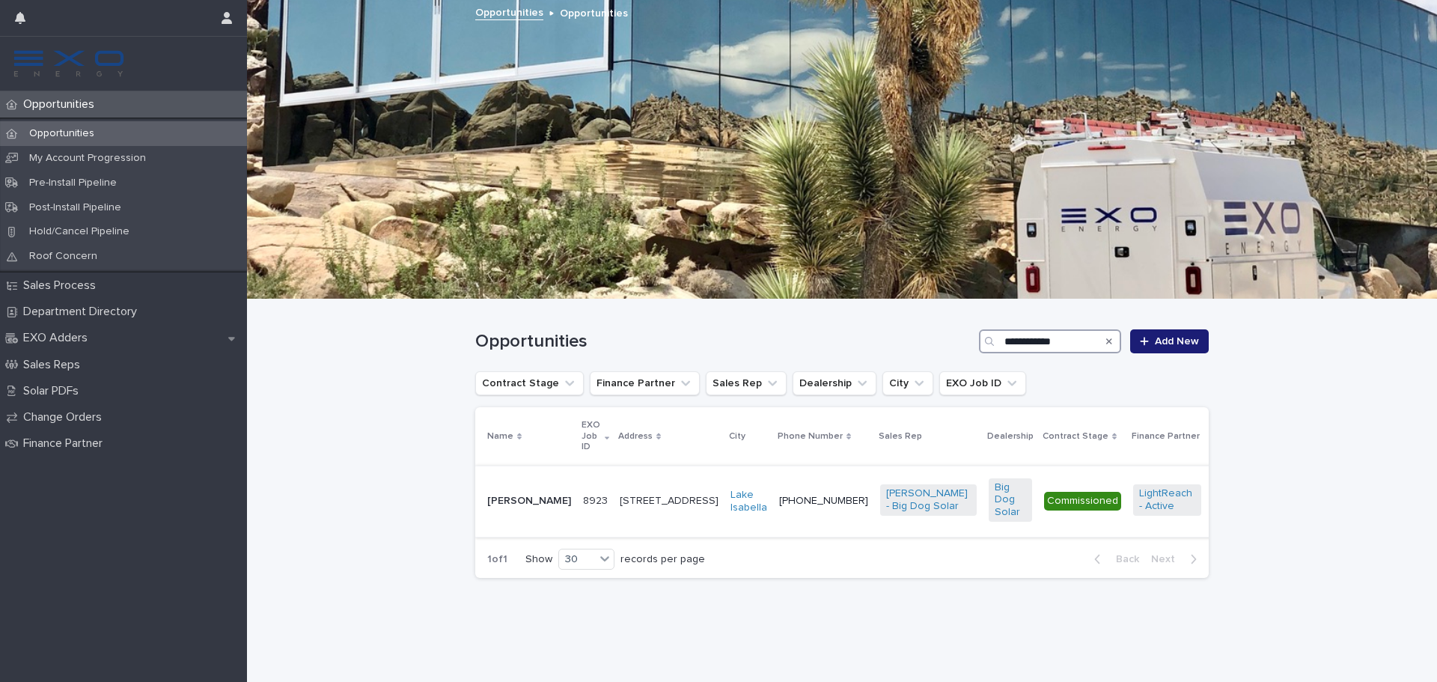
type input "**********"
click at [505, 500] on p "[PERSON_NAME]" at bounding box center [529, 501] width 84 height 13
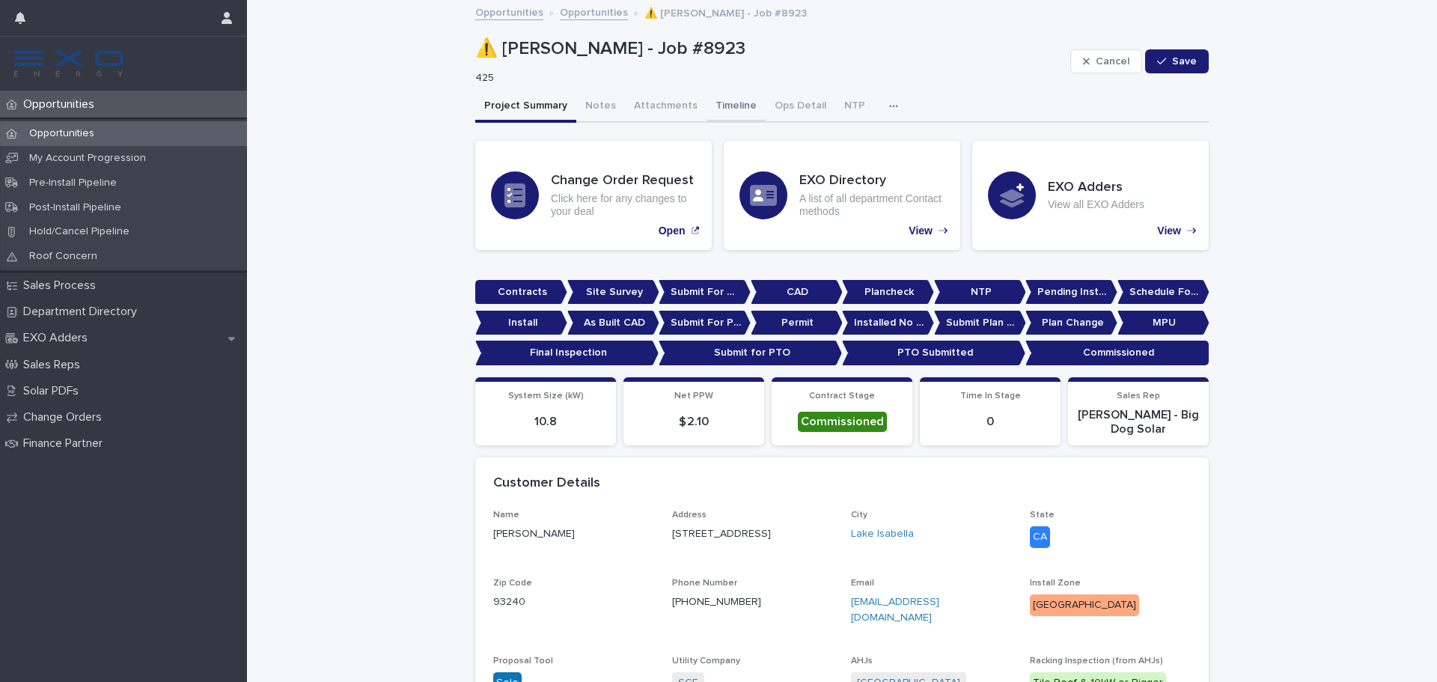
click at [719, 93] on button "Timeline" at bounding box center [735, 106] width 59 height 31
